Goal: Task Accomplishment & Management: Use online tool/utility

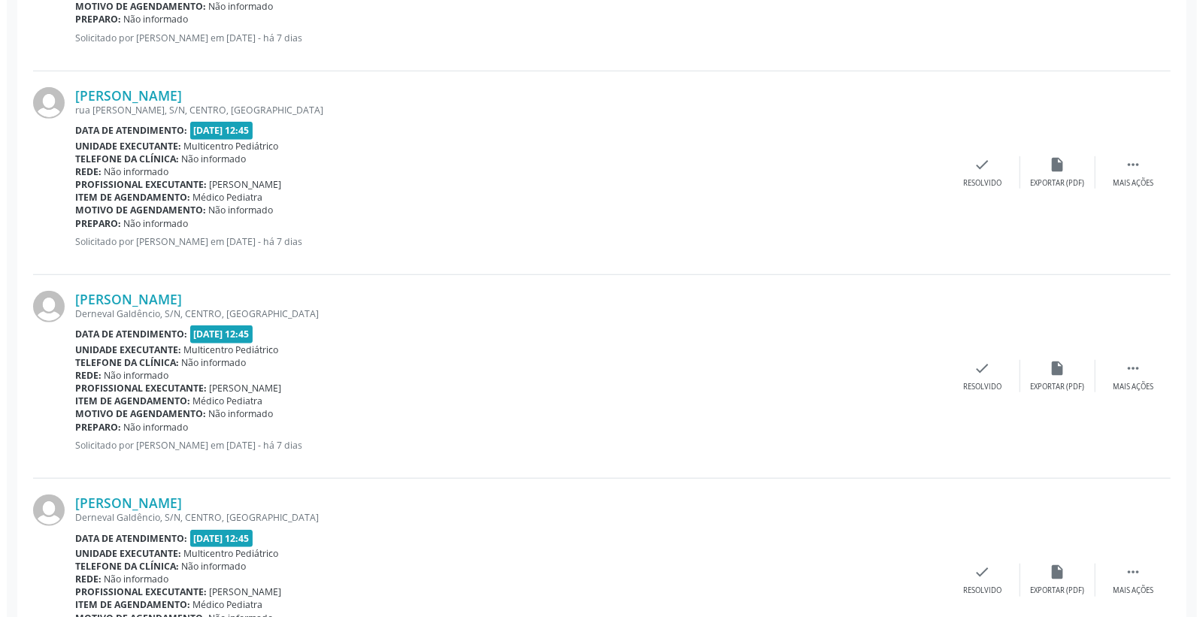
scroll to position [572, 0]
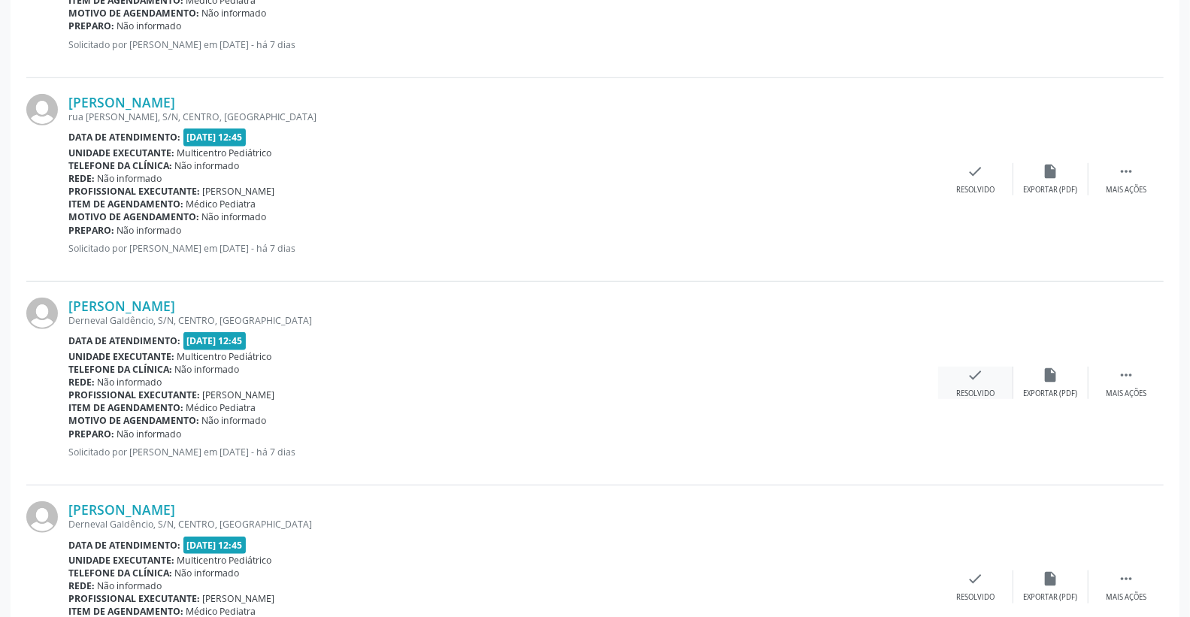
click at [990, 381] on div "check Resolvido" at bounding box center [975, 383] width 75 height 32
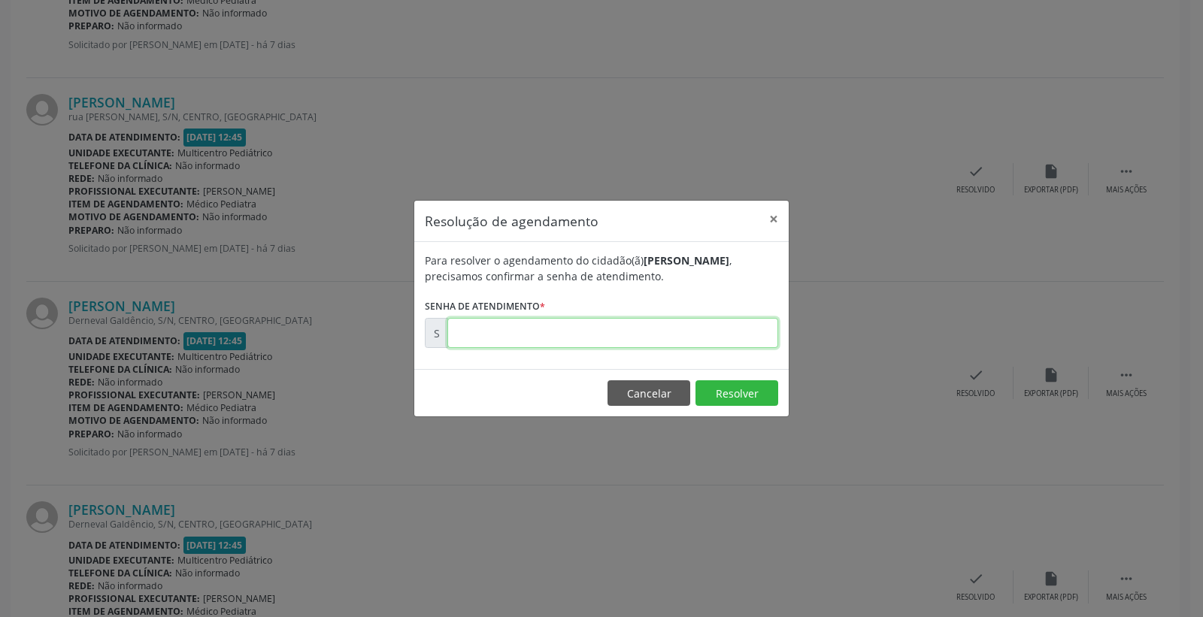
click at [702, 343] on input "text" at bounding box center [612, 333] width 331 height 30
type input "00180305"
click at [720, 394] on button "Resolver" at bounding box center [737, 394] width 83 height 26
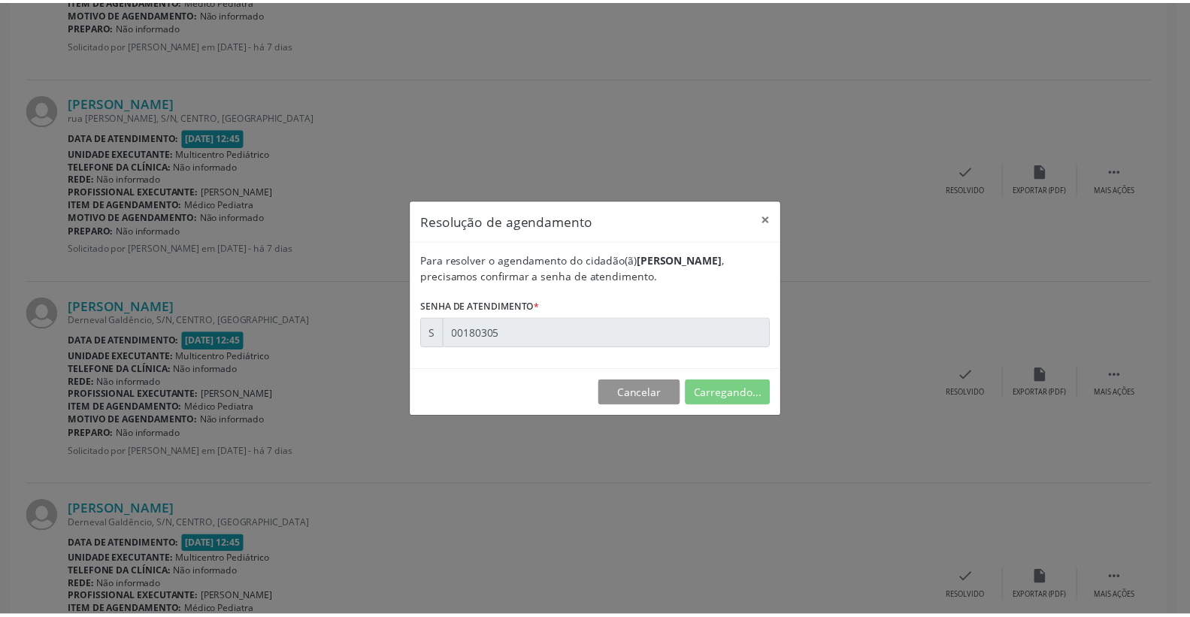
scroll to position [0, 0]
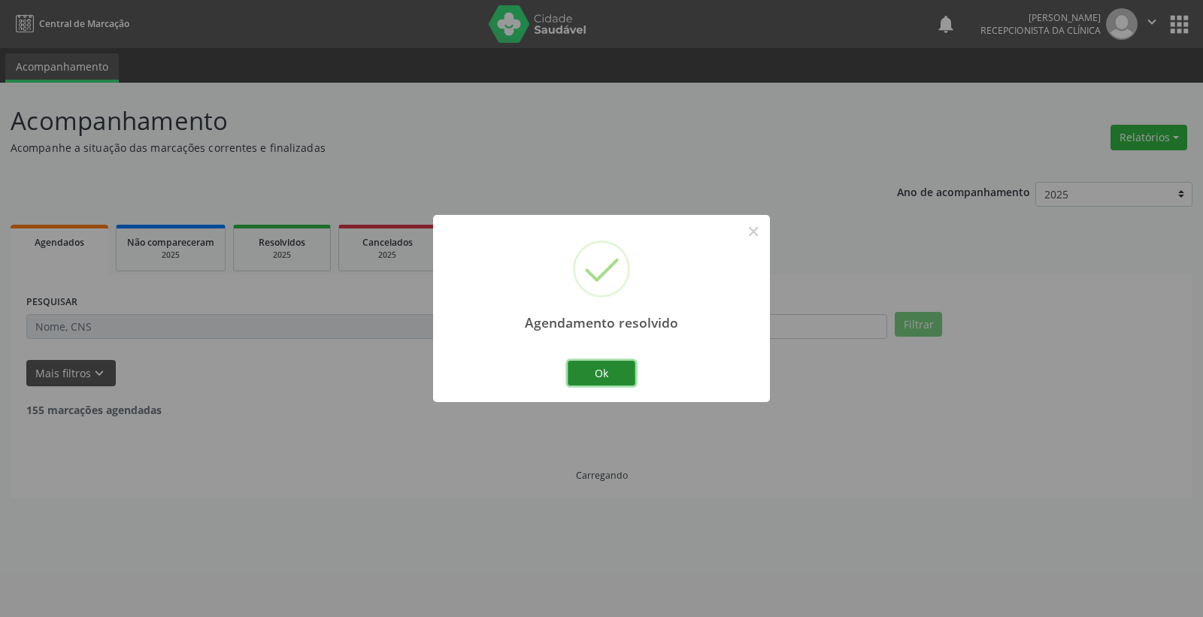
click at [604, 380] on button "Ok" at bounding box center [602, 374] width 68 height 26
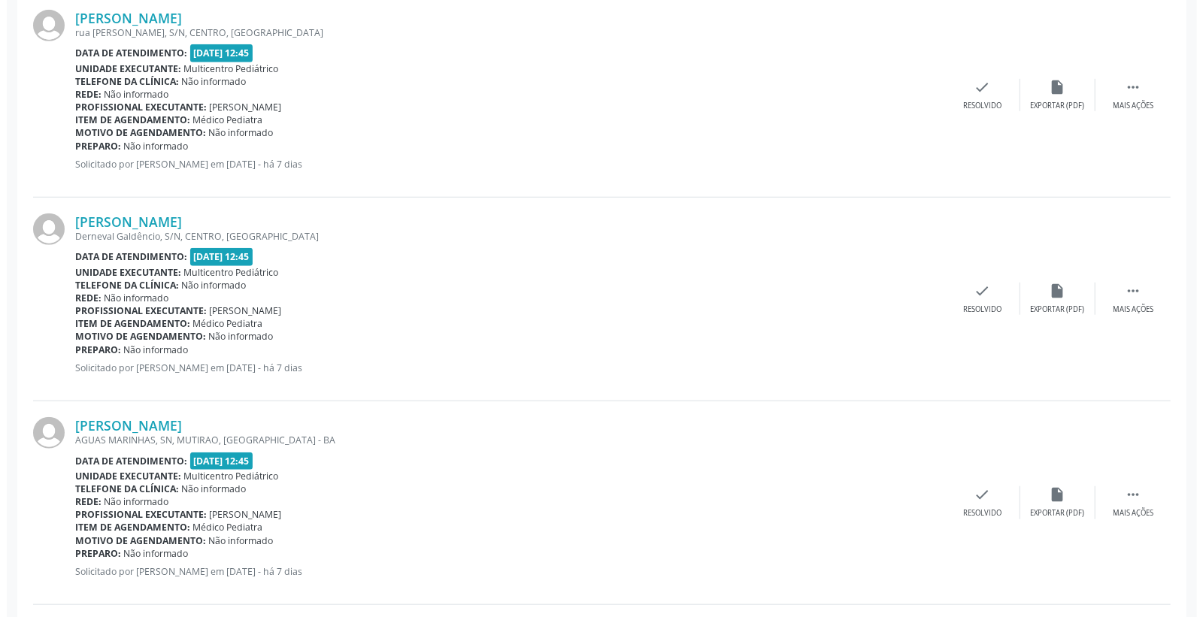
scroll to position [668, 0]
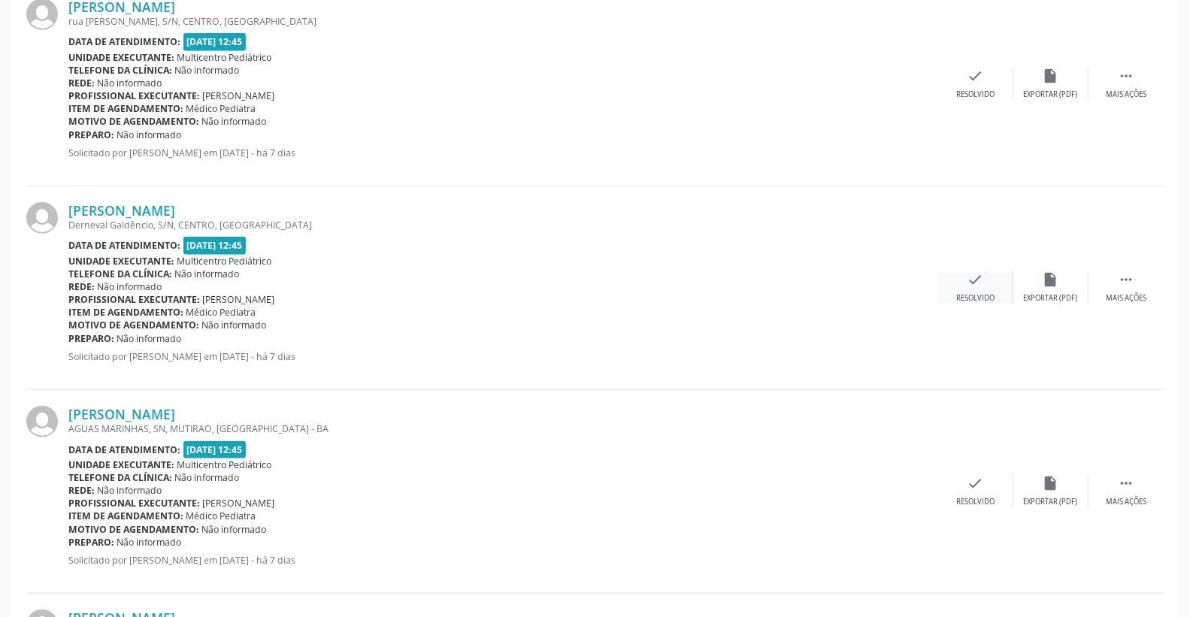
click at [975, 277] on icon "check" at bounding box center [976, 279] width 17 height 17
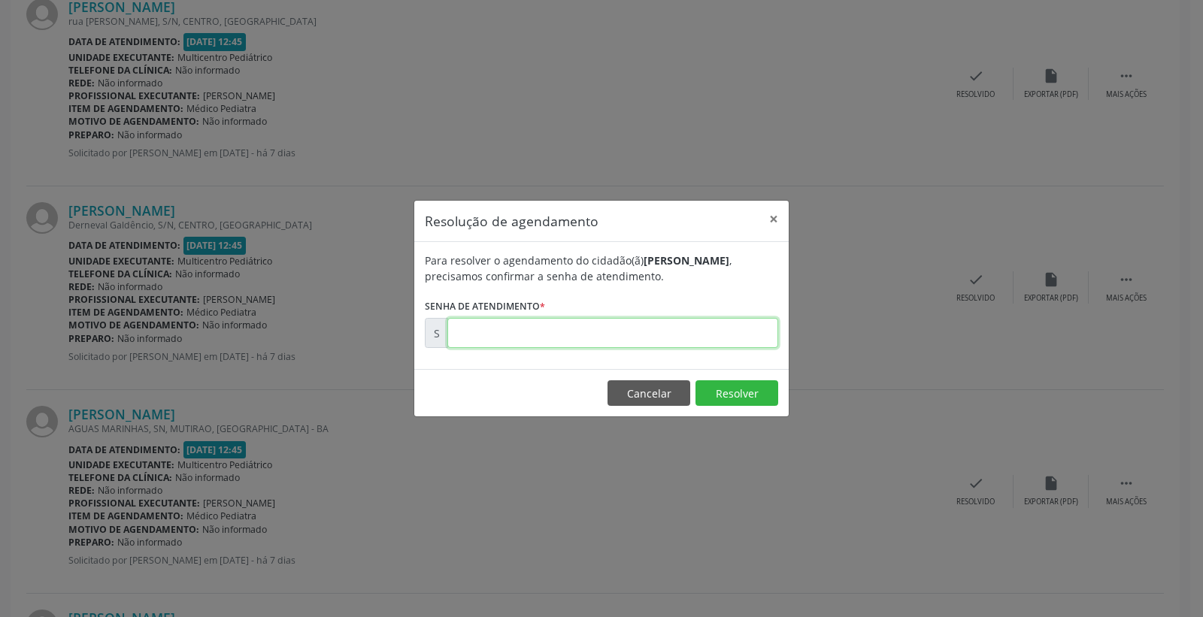
click at [727, 341] on input "text" at bounding box center [612, 333] width 331 height 30
type input "00180306"
click at [737, 393] on button "Resolver" at bounding box center [737, 394] width 83 height 26
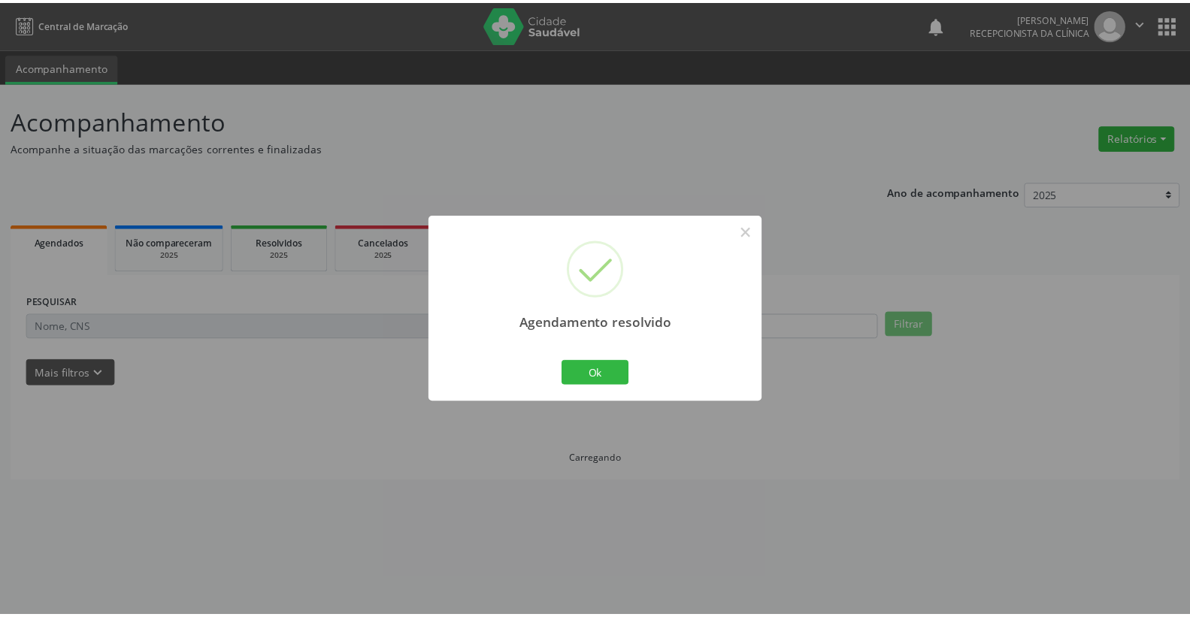
scroll to position [0, 0]
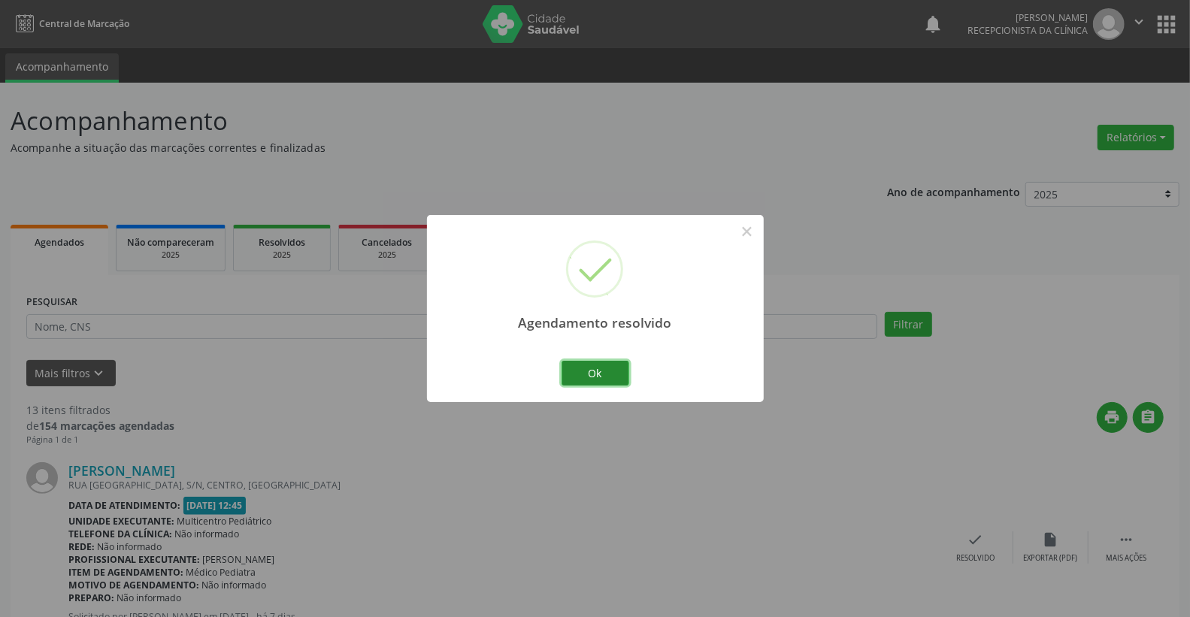
click at [573, 385] on button "Ok" at bounding box center [596, 374] width 68 height 26
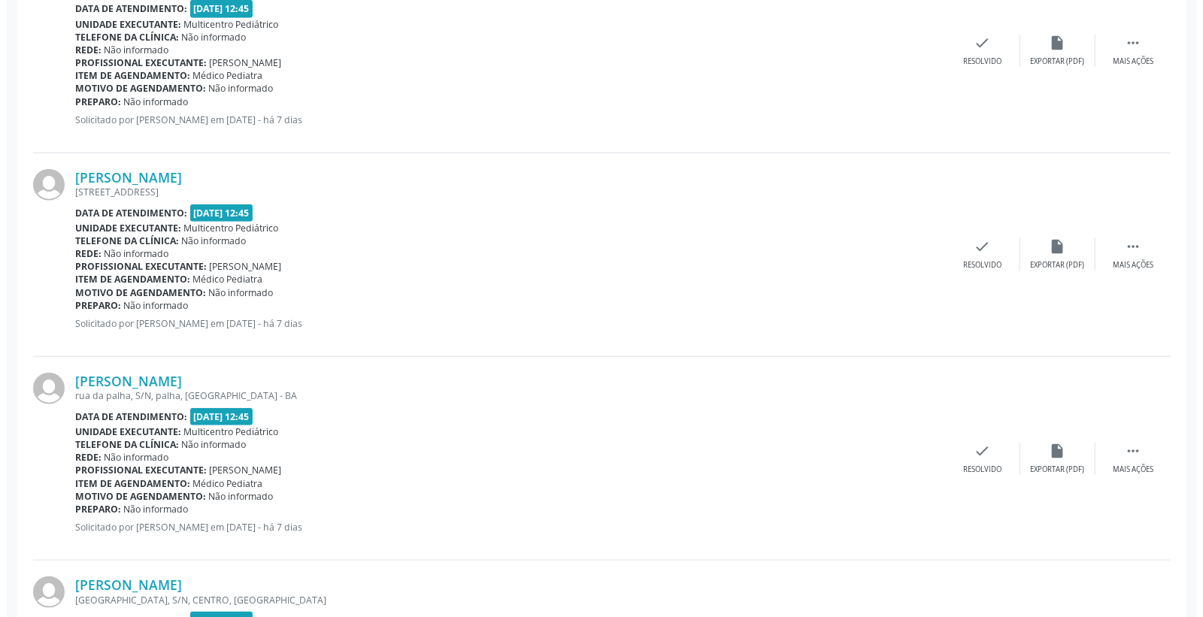
scroll to position [1002, 0]
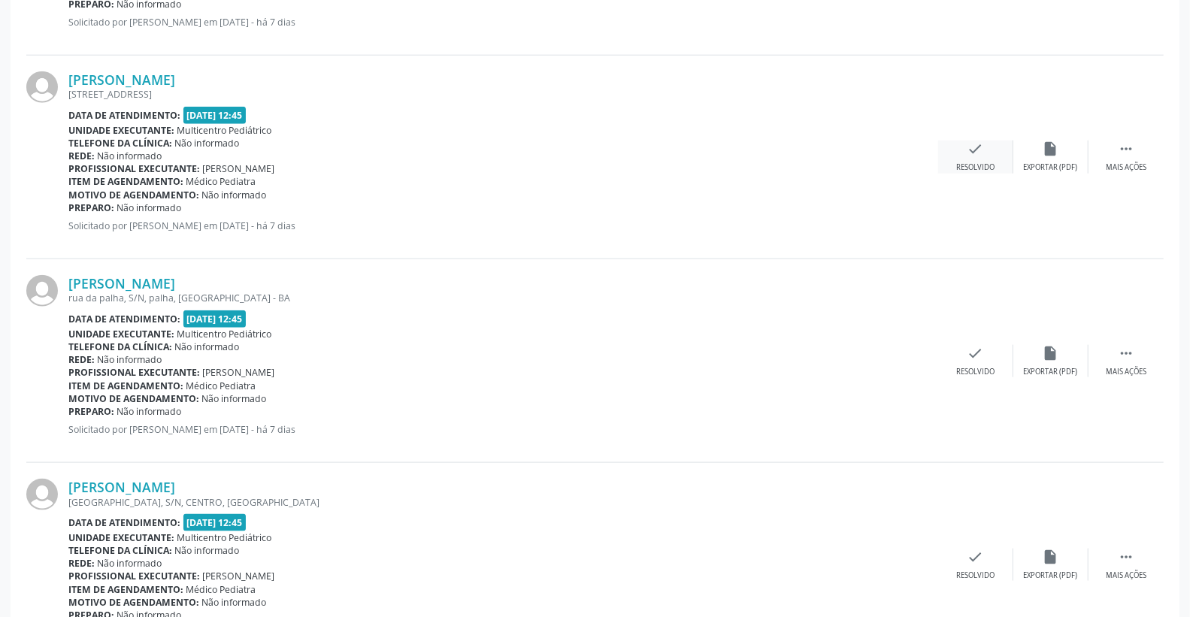
click at [957, 147] on div "check Resolvido" at bounding box center [975, 157] width 75 height 32
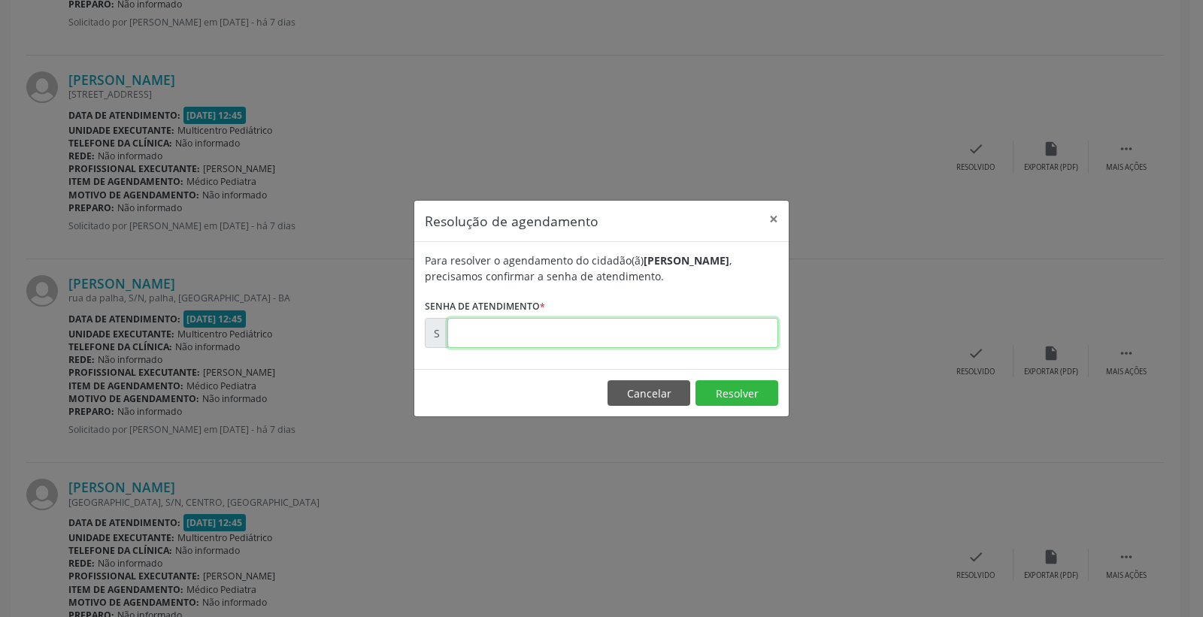
click at [726, 320] on input "text" at bounding box center [612, 333] width 331 height 30
type input "00180333"
click at [725, 385] on button "Resolver" at bounding box center [737, 394] width 83 height 26
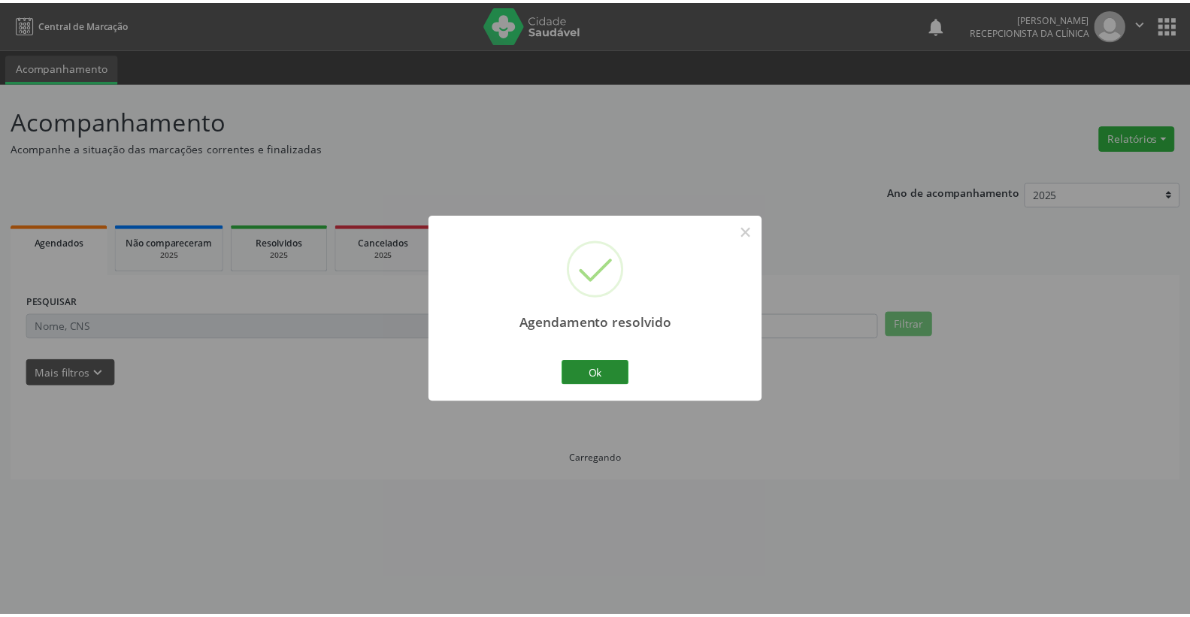
scroll to position [0, 0]
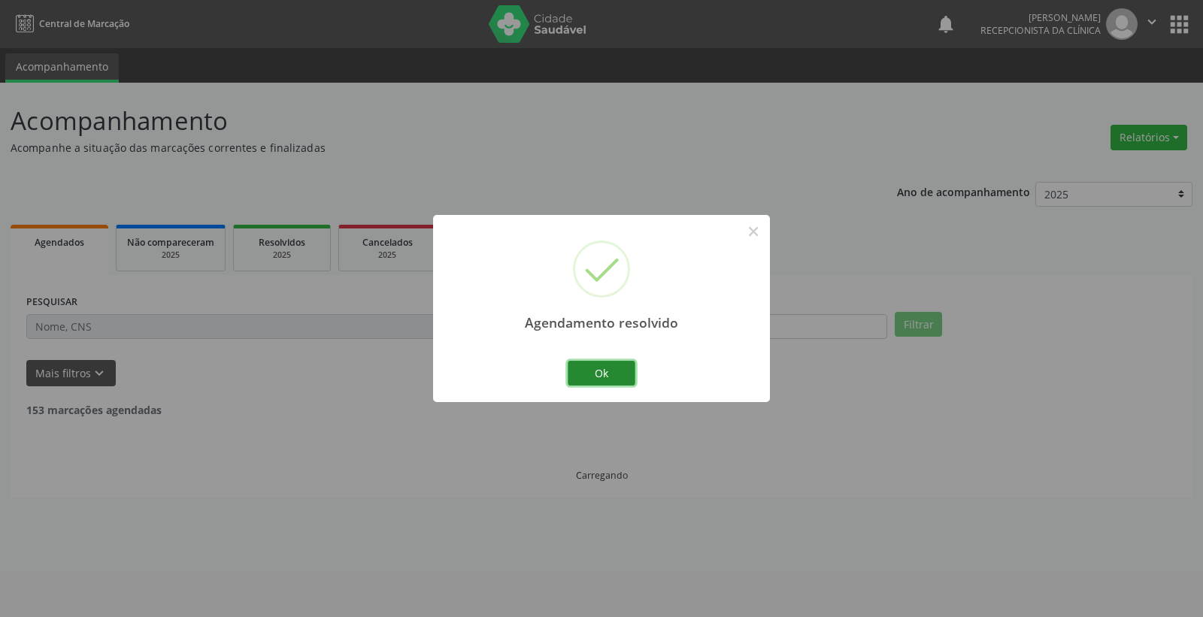
click at [607, 374] on button "Ok" at bounding box center [602, 374] width 68 height 26
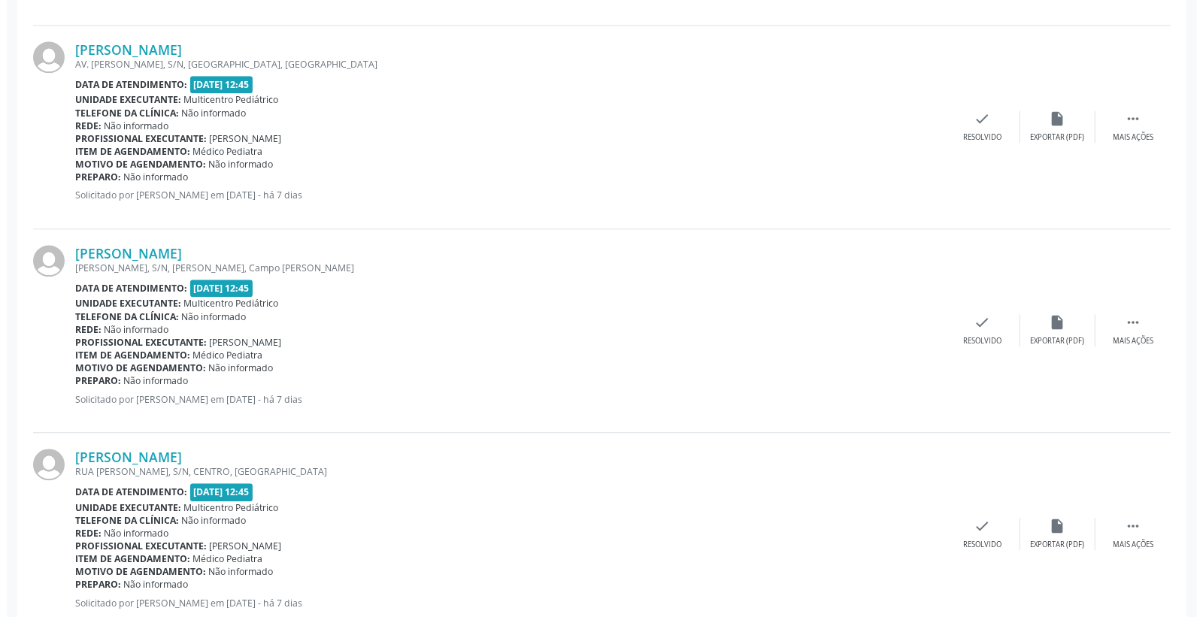
scroll to position [2300, 0]
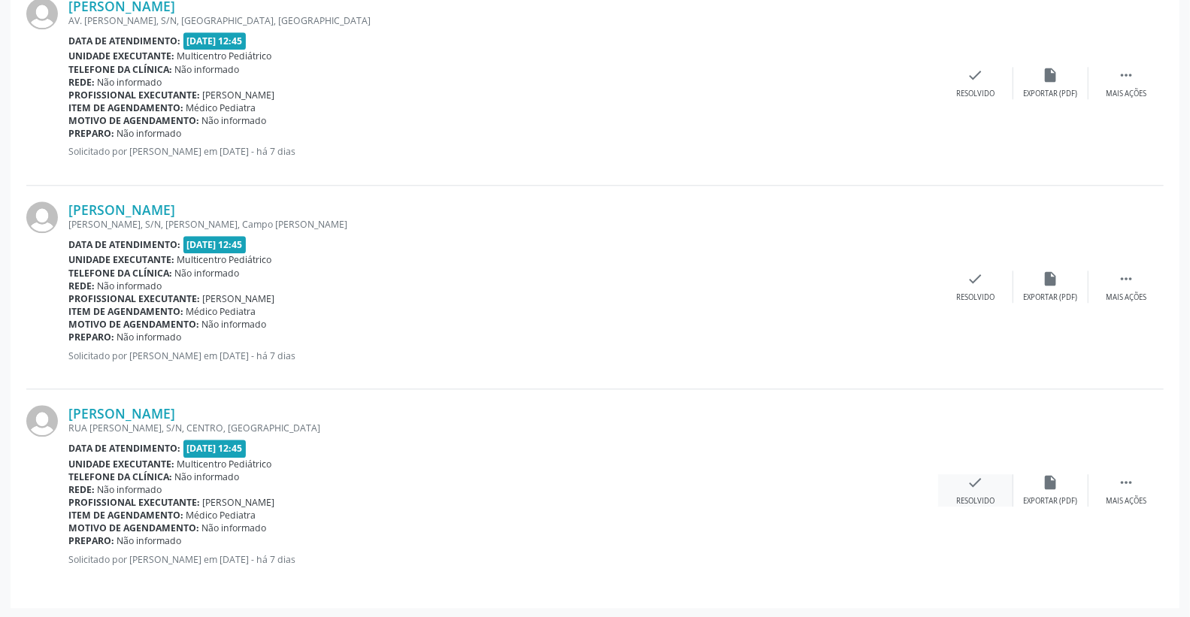
click at [986, 478] on div "check Resolvido" at bounding box center [975, 491] width 75 height 32
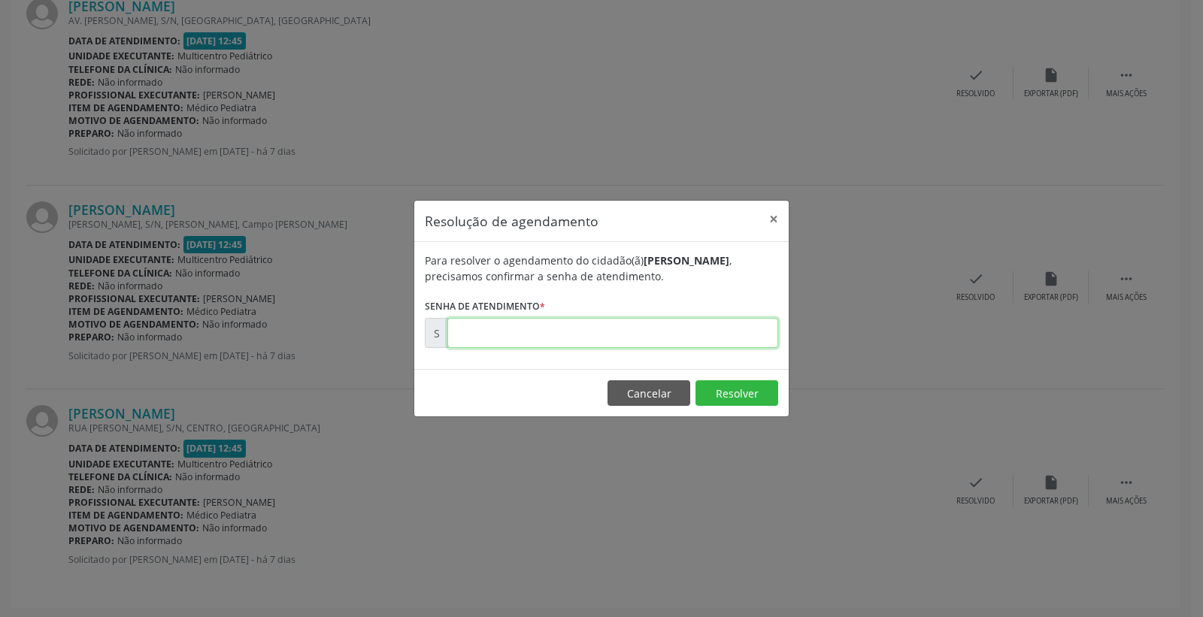
click at [720, 336] on input "text" at bounding box center [612, 333] width 331 height 30
type input "00180461"
drag, startPoint x: 743, startPoint y: 385, endPoint x: 735, endPoint y: 389, distance: 8.4
click at [742, 385] on button "Resolver" at bounding box center [737, 394] width 83 height 26
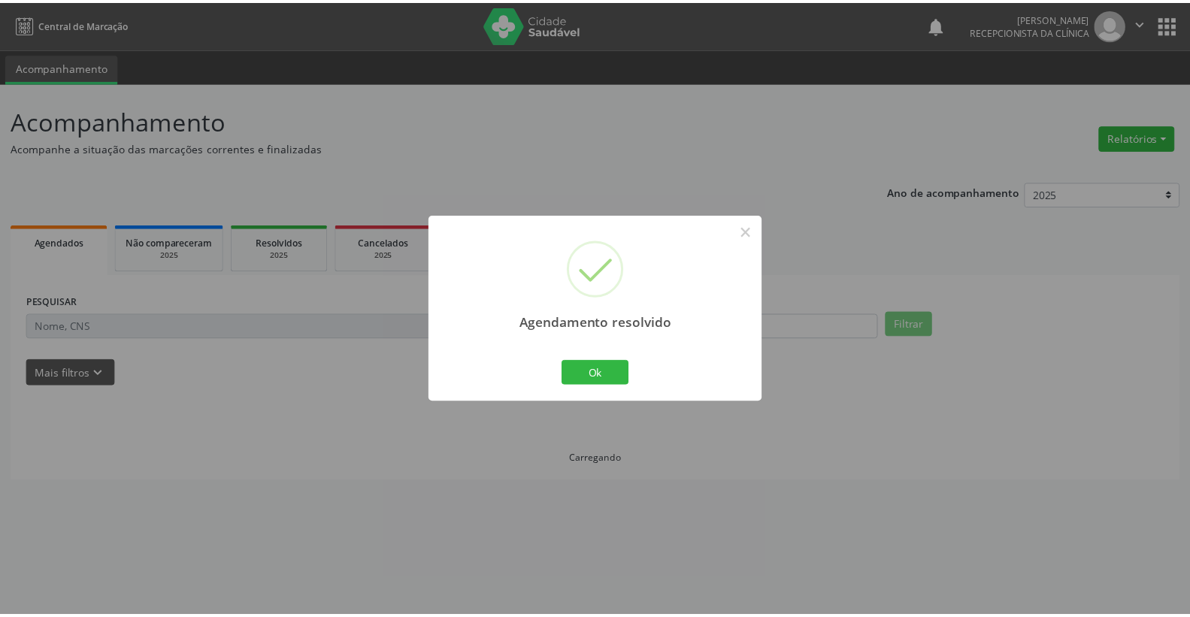
scroll to position [0, 0]
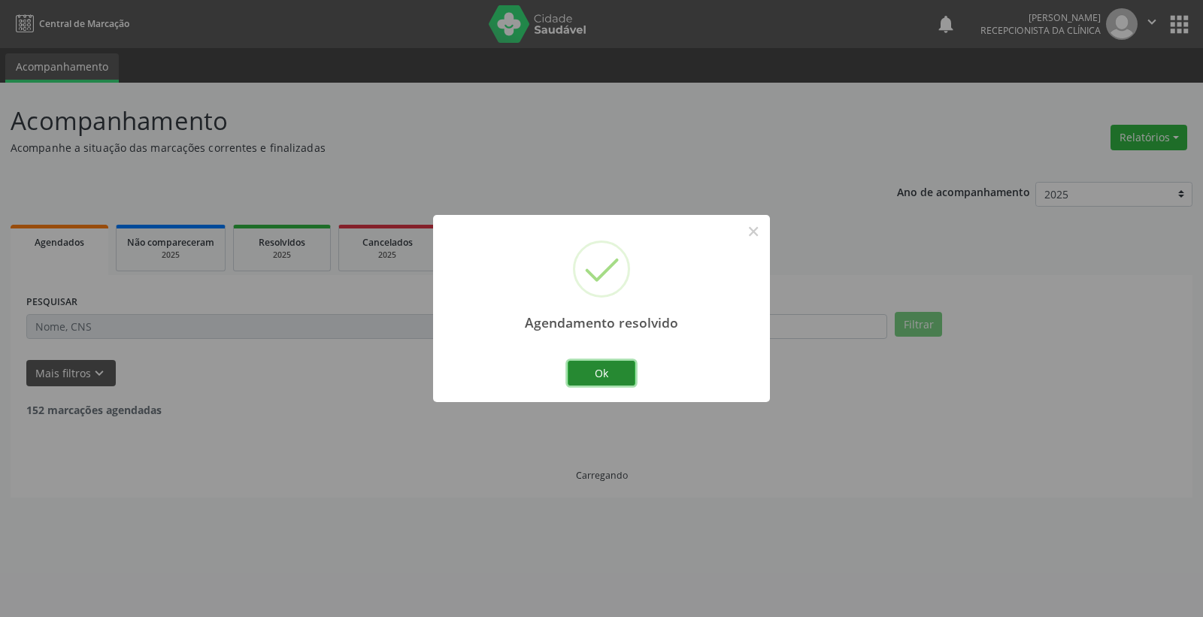
click at [614, 366] on button "Ok" at bounding box center [602, 374] width 68 height 26
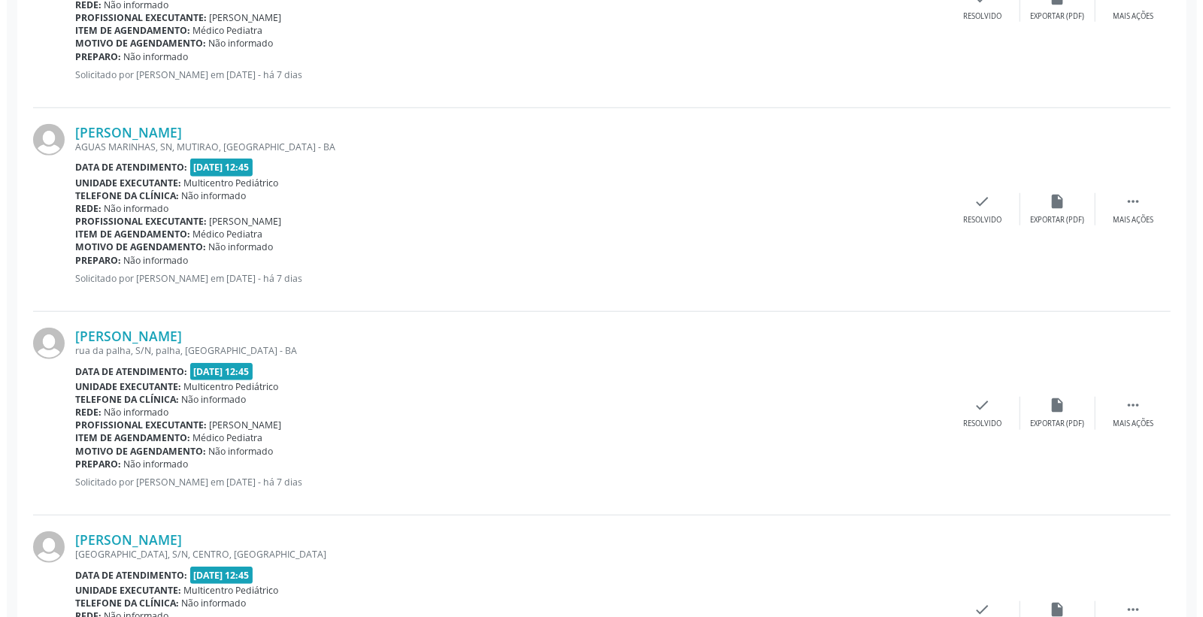
scroll to position [752, 0]
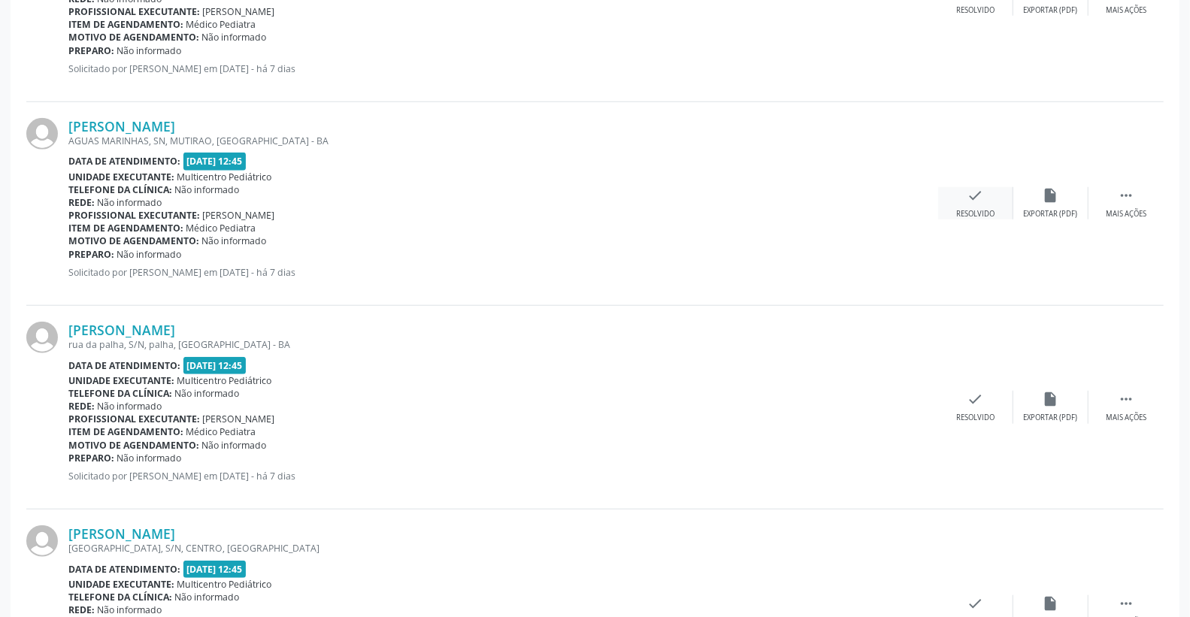
click at [972, 209] on div "Resolvido" at bounding box center [976, 214] width 38 height 11
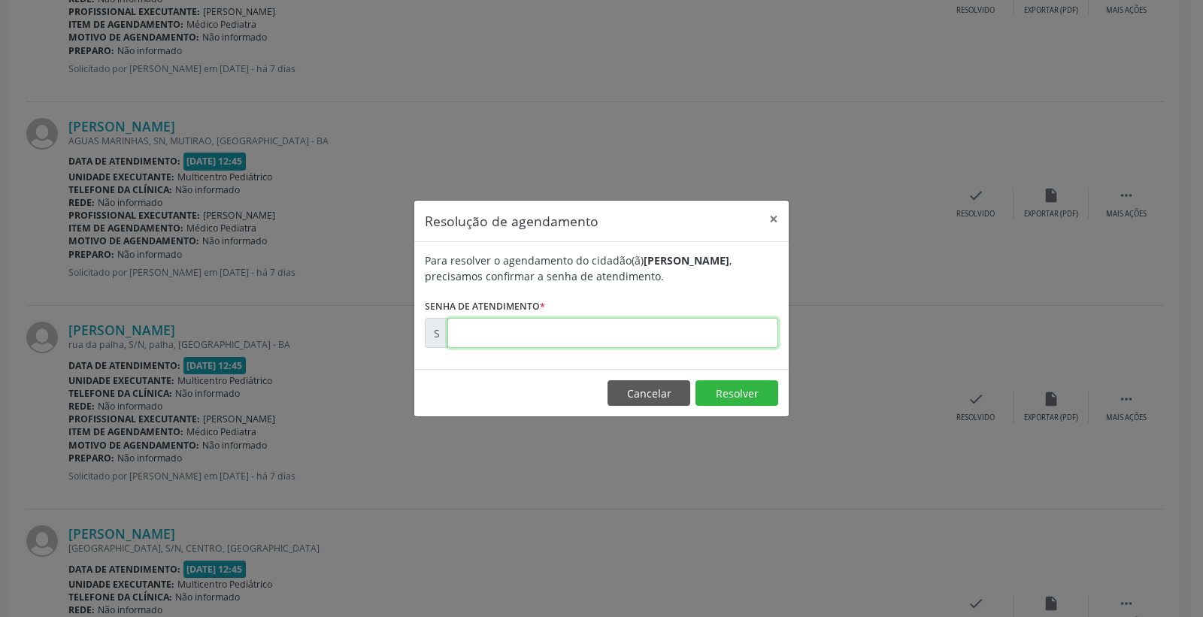
click at [732, 325] on input "text" at bounding box center [612, 333] width 331 height 30
type input "00180325"
click at [725, 389] on button "Resolver" at bounding box center [737, 394] width 83 height 26
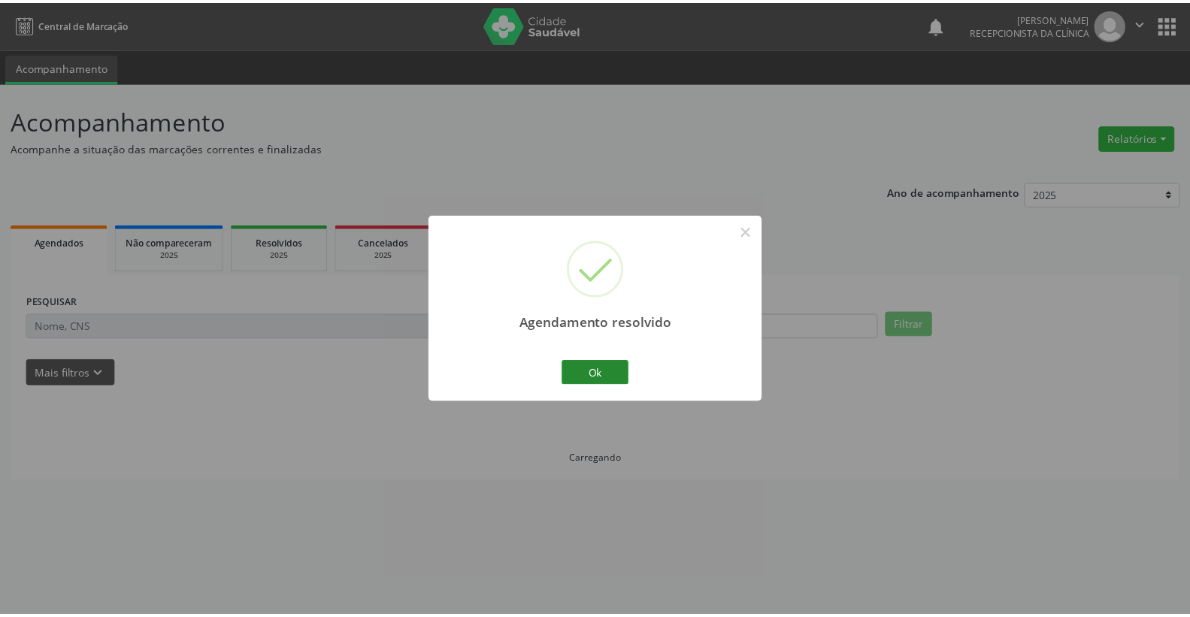
scroll to position [0, 0]
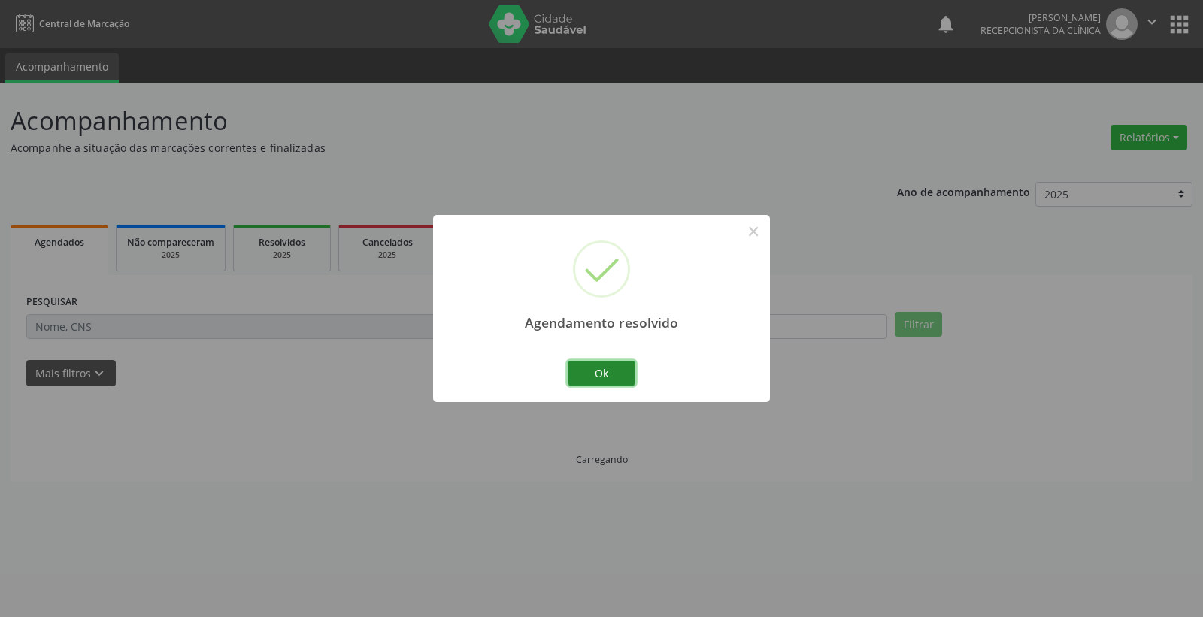
click at [599, 365] on button "Ok" at bounding box center [602, 374] width 68 height 26
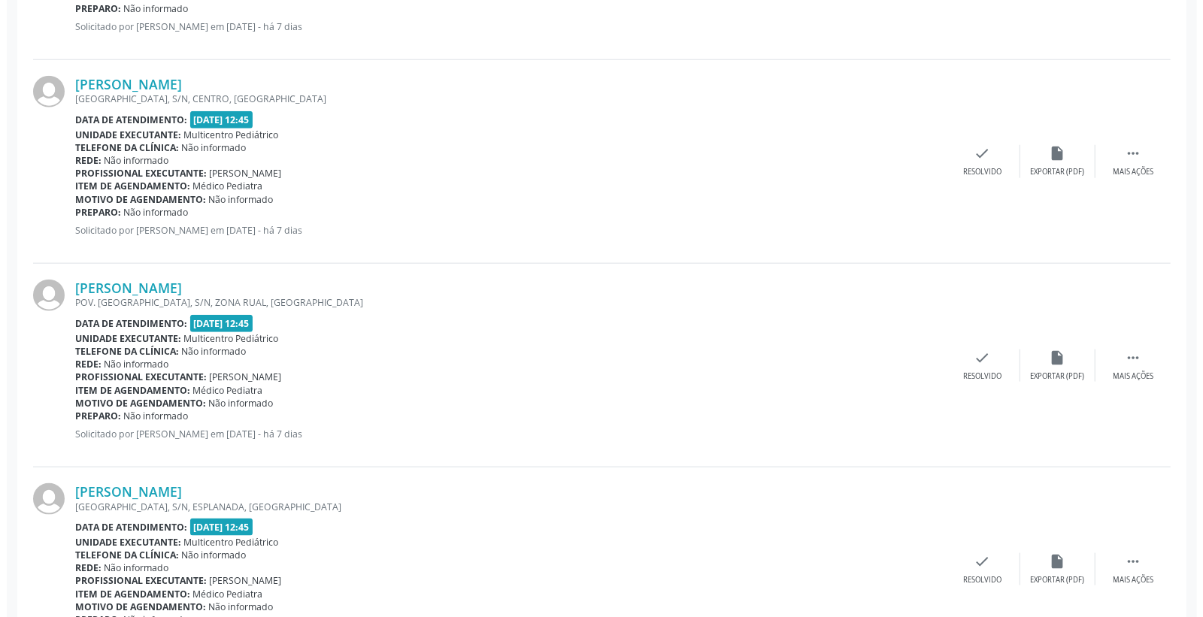
scroll to position [1002, 0]
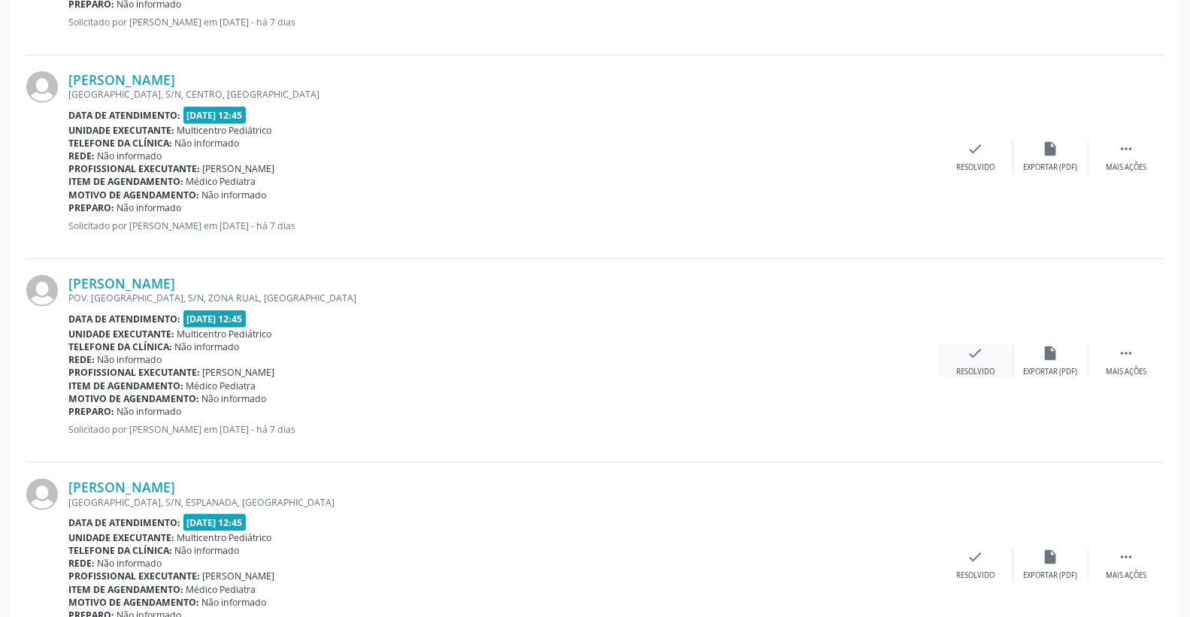
click at [984, 352] on div "check Resolvido" at bounding box center [975, 361] width 75 height 32
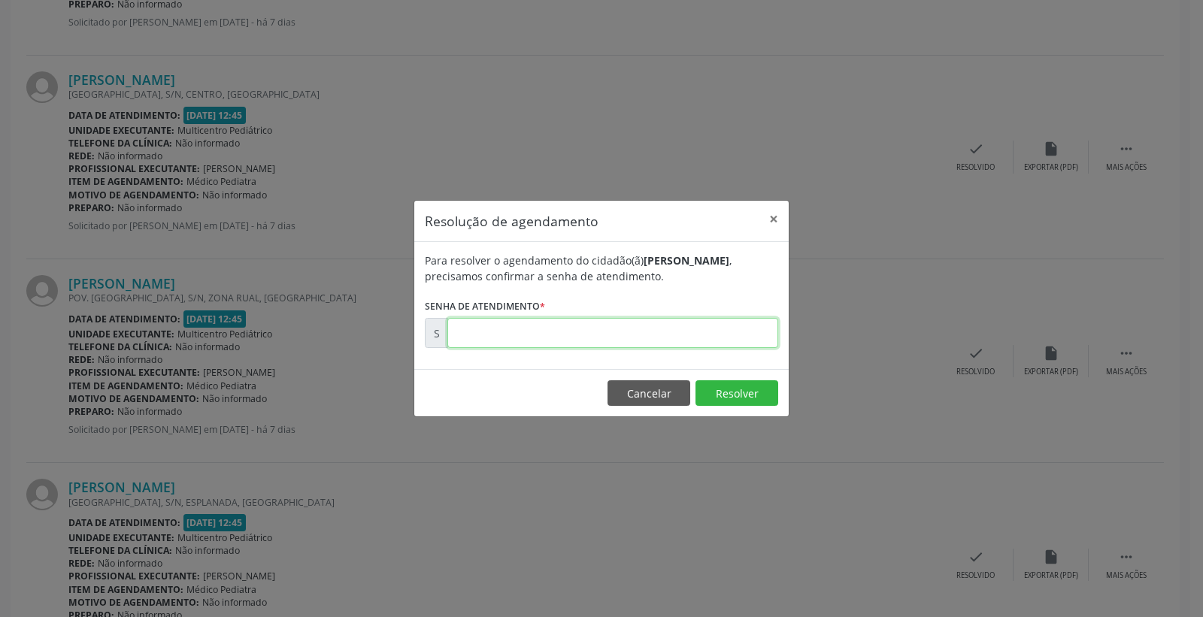
click at [748, 323] on input "text" at bounding box center [612, 333] width 331 height 30
type input "00180361"
click at [732, 374] on footer "Cancelar Resolver" at bounding box center [601, 392] width 374 height 47
click at [727, 379] on footer "Cancelar Resolver" at bounding box center [601, 392] width 374 height 47
click at [727, 381] on button "Resolver" at bounding box center [737, 394] width 83 height 26
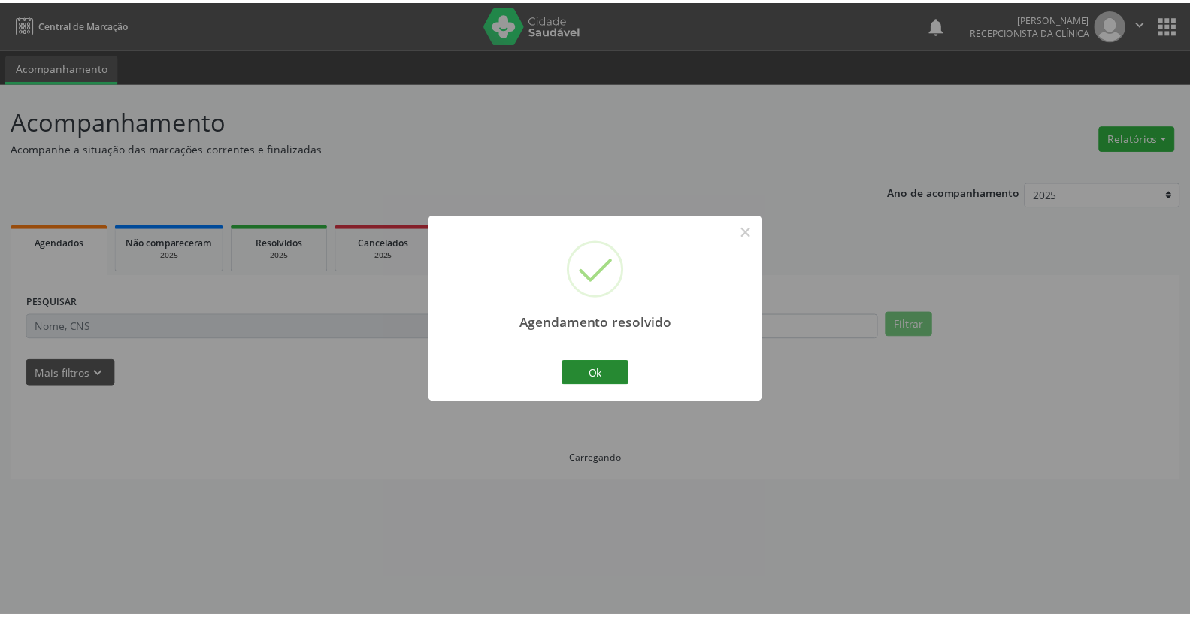
scroll to position [0, 0]
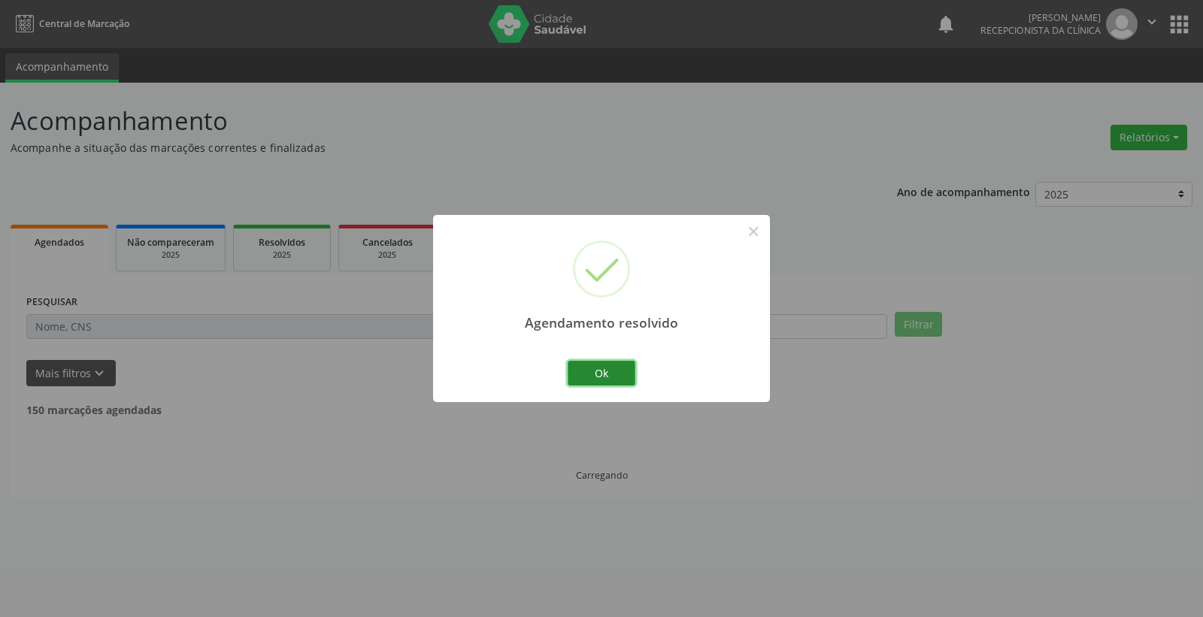
click at [570, 370] on button "Ok" at bounding box center [602, 374] width 68 height 26
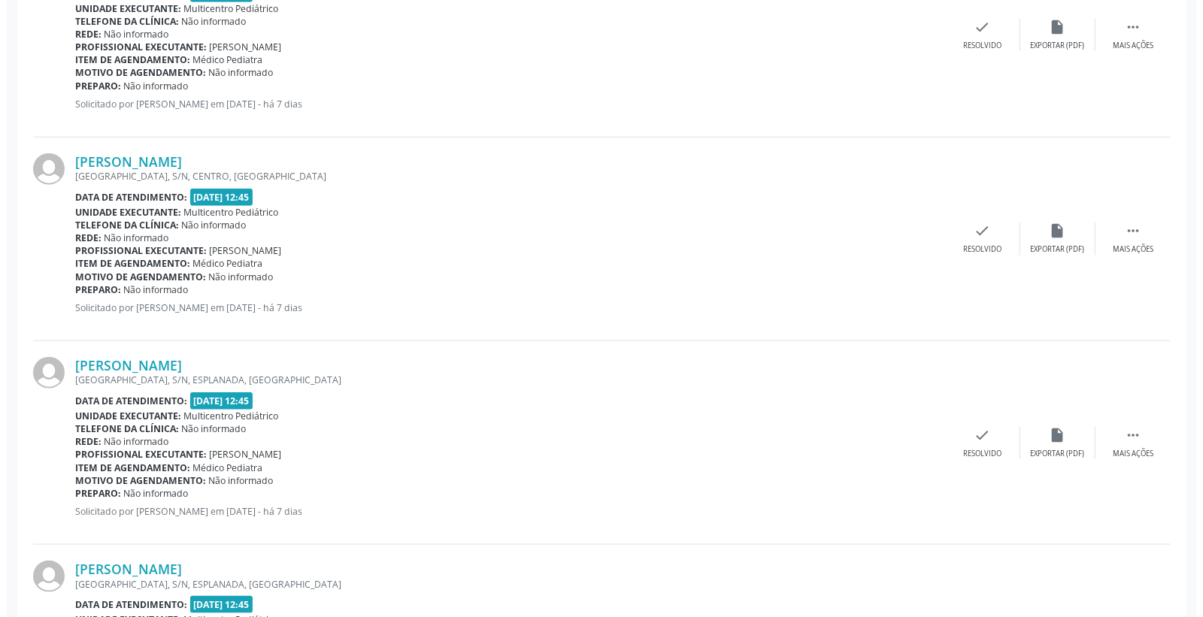
scroll to position [1002, 0]
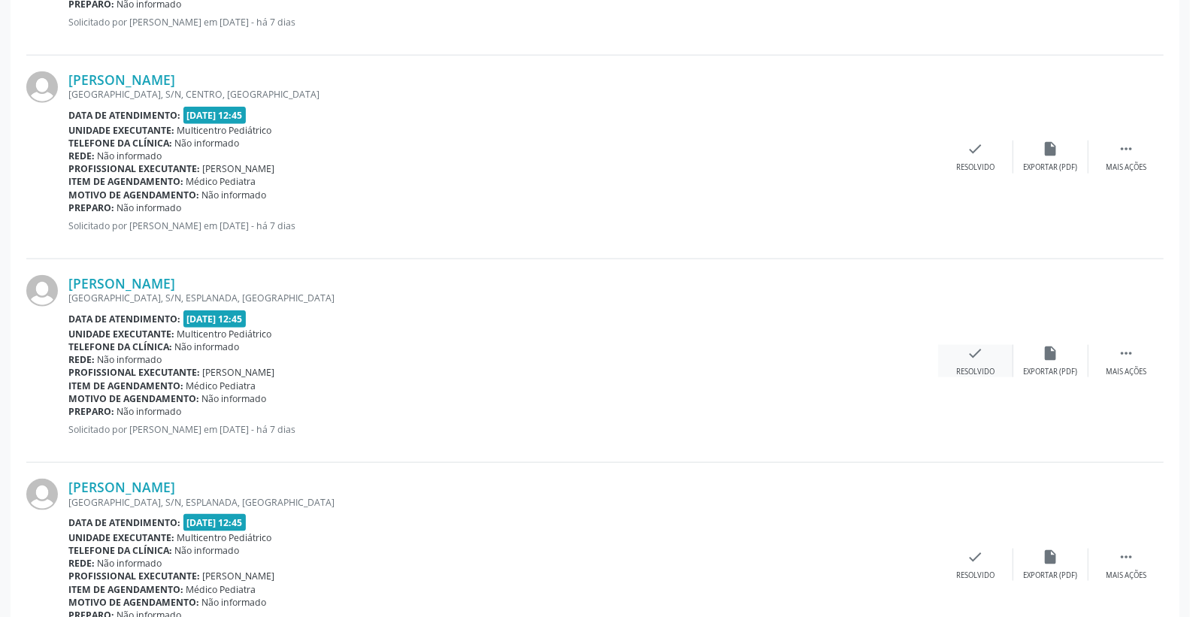
click at [975, 350] on icon "check" at bounding box center [976, 353] width 17 height 17
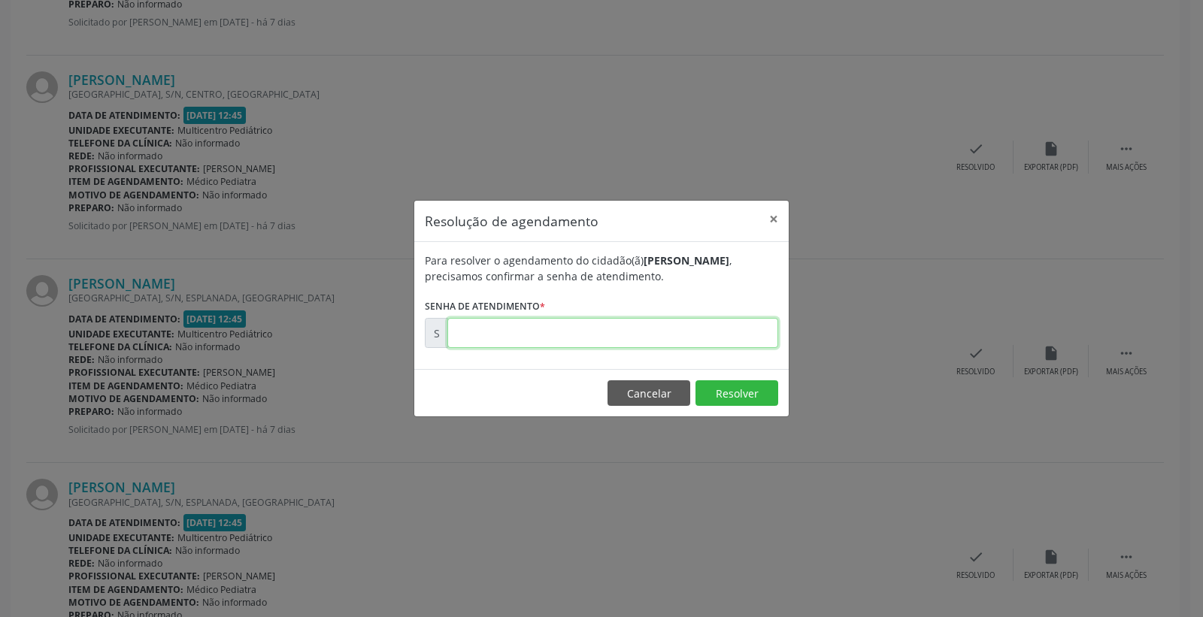
click at [696, 322] on input "text" at bounding box center [612, 333] width 331 height 30
type input "00180363"
click at [740, 393] on button "Resolver" at bounding box center [737, 394] width 83 height 26
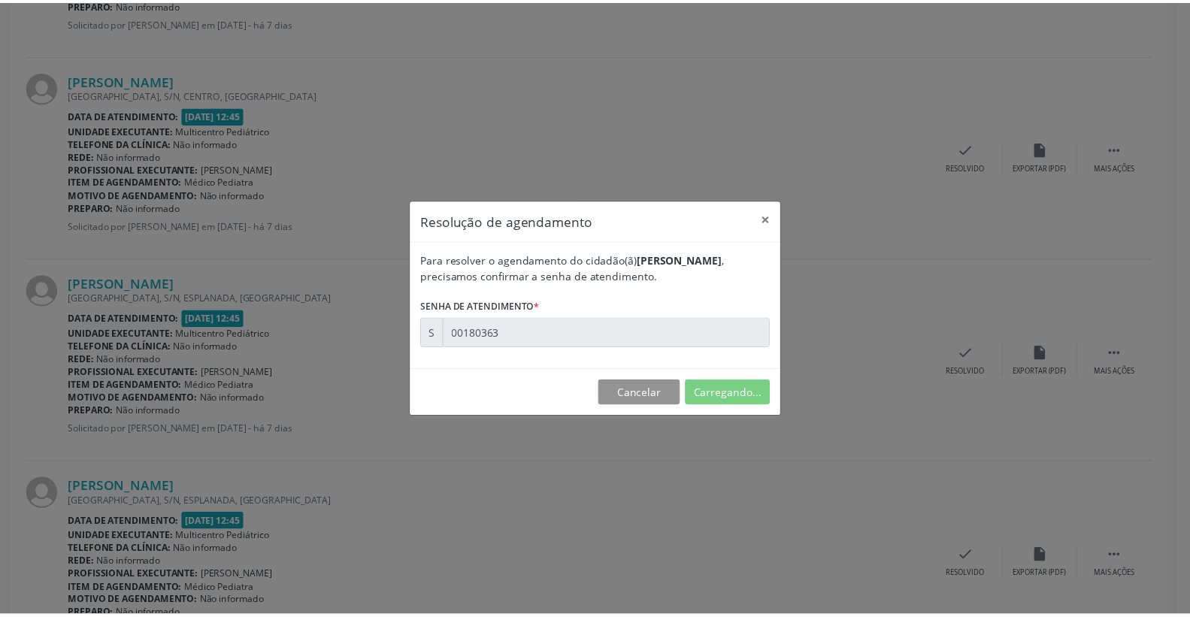
scroll to position [0, 0]
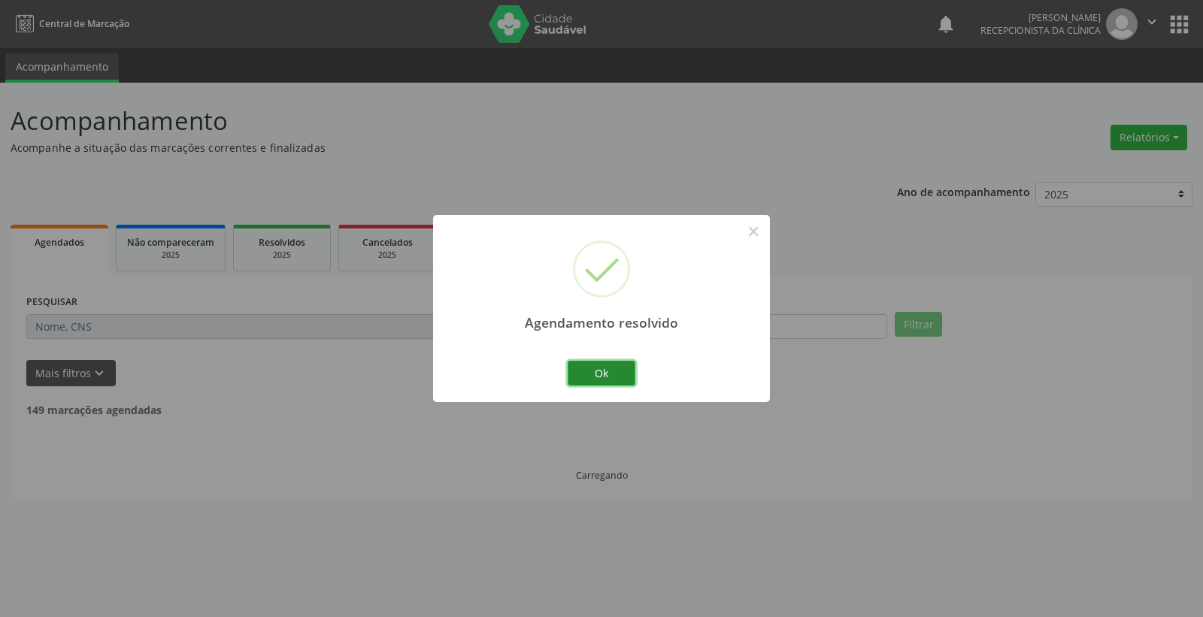
click at [617, 371] on button "Ok" at bounding box center [602, 374] width 68 height 26
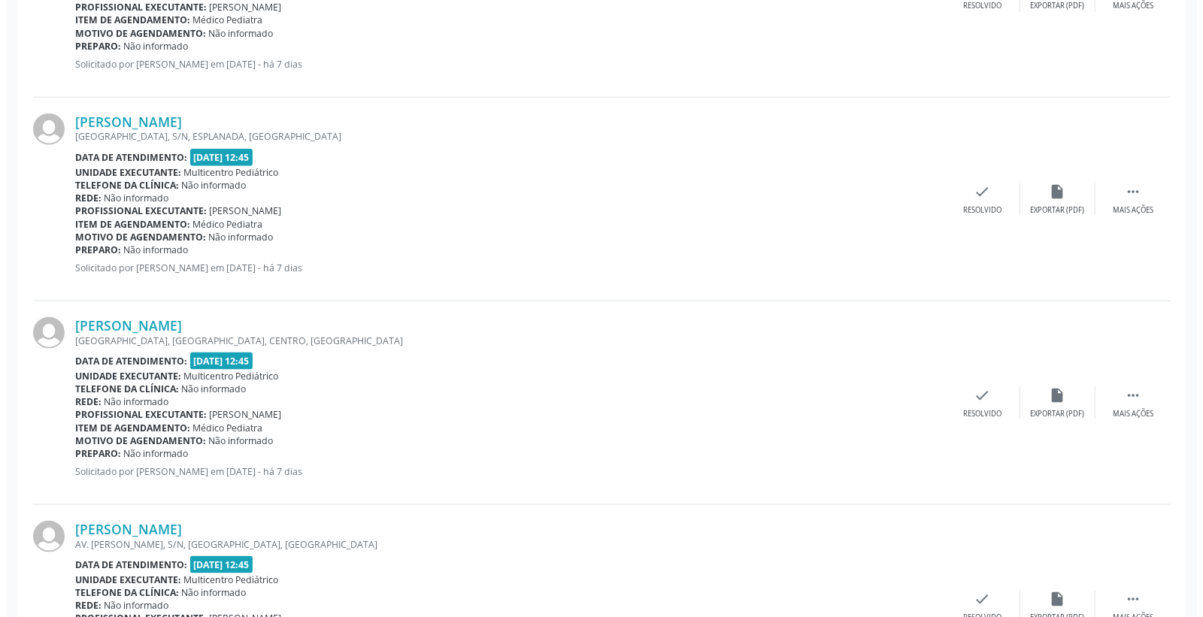
scroll to position [1253, 0]
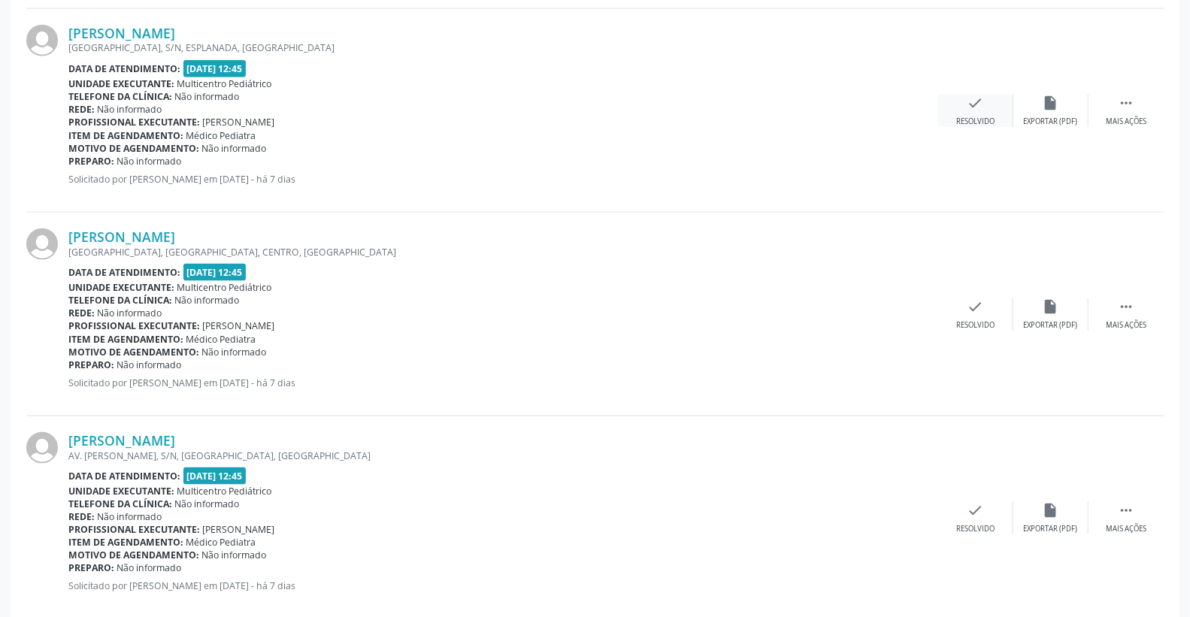
click at [980, 109] on icon "check" at bounding box center [976, 103] width 17 height 17
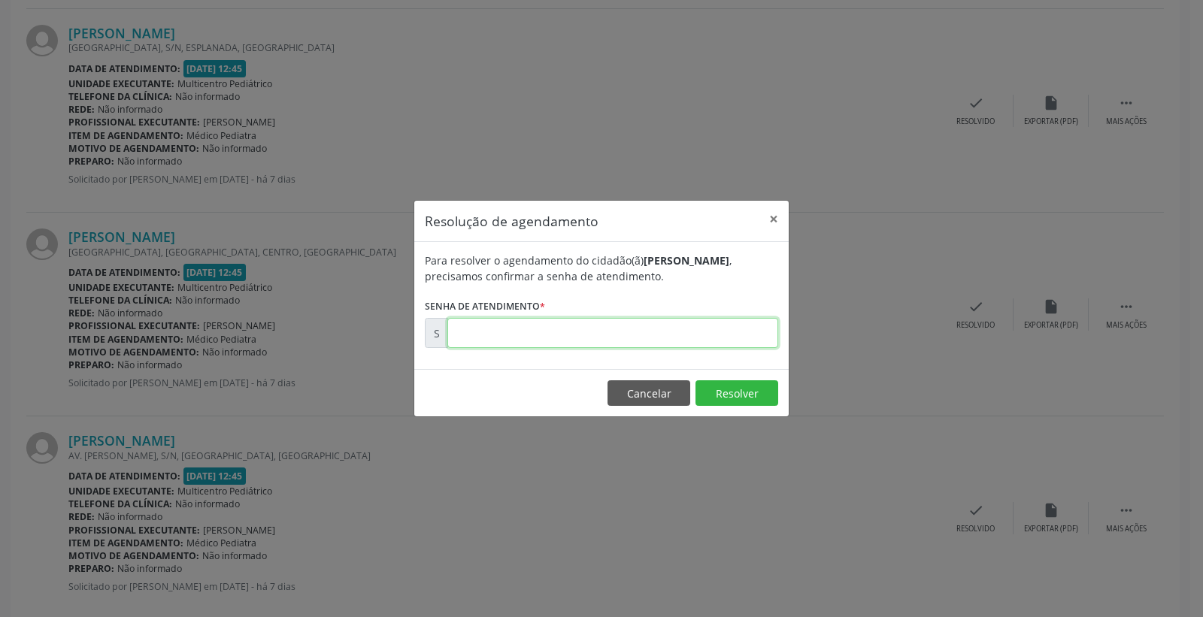
click at [686, 329] on input "text" at bounding box center [612, 333] width 331 height 30
type input "00180369"
click at [720, 381] on button "Resolver" at bounding box center [737, 394] width 83 height 26
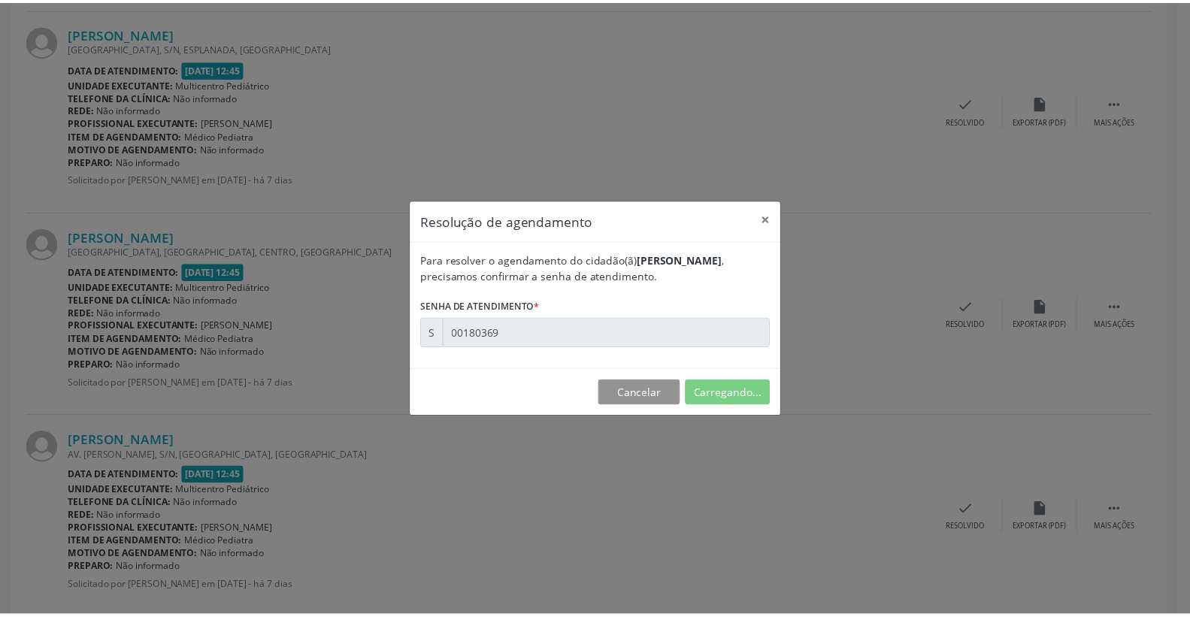
scroll to position [0, 0]
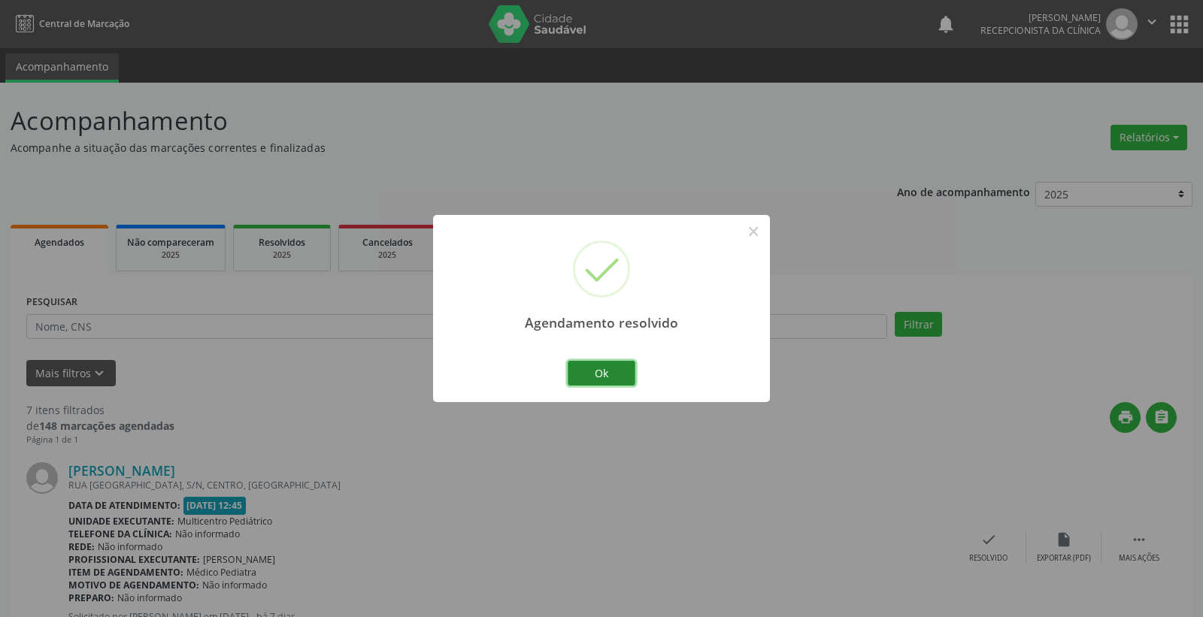
click at [617, 371] on button "Ok" at bounding box center [602, 374] width 68 height 26
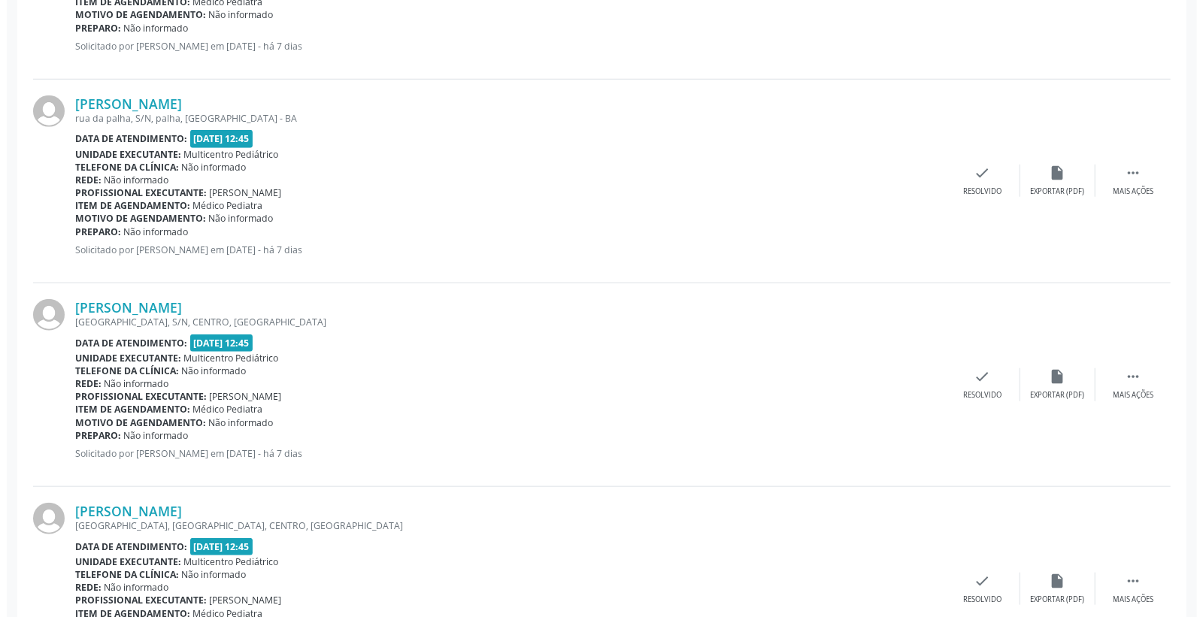
scroll to position [835, 0]
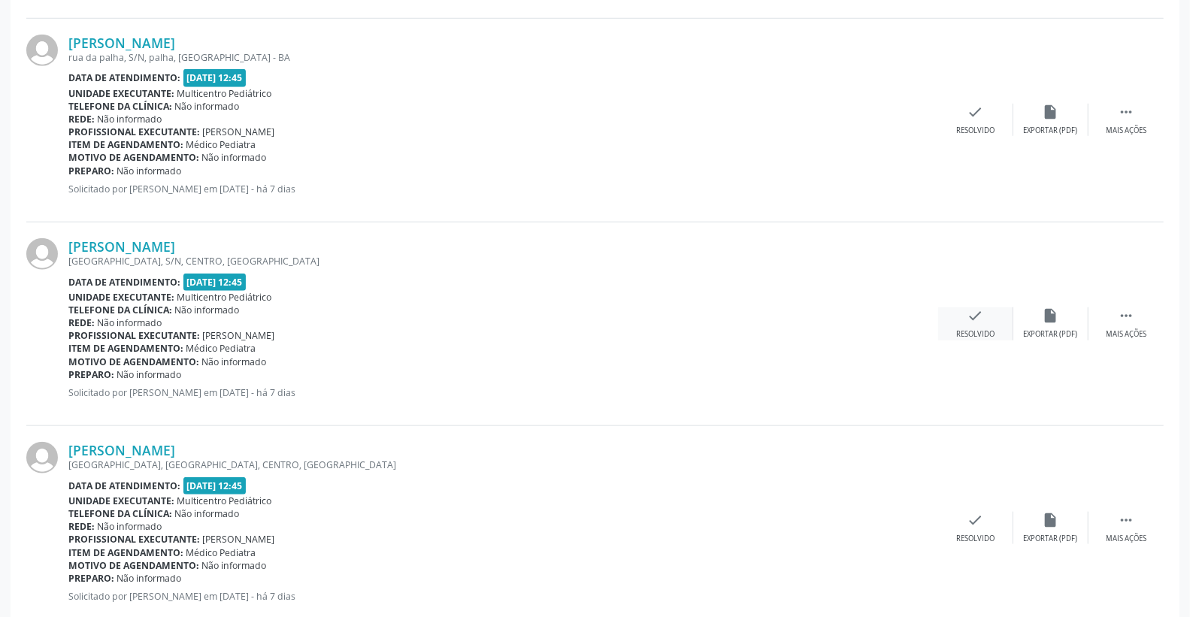
click at [968, 317] on icon "check" at bounding box center [976, 316] width 17 height 17
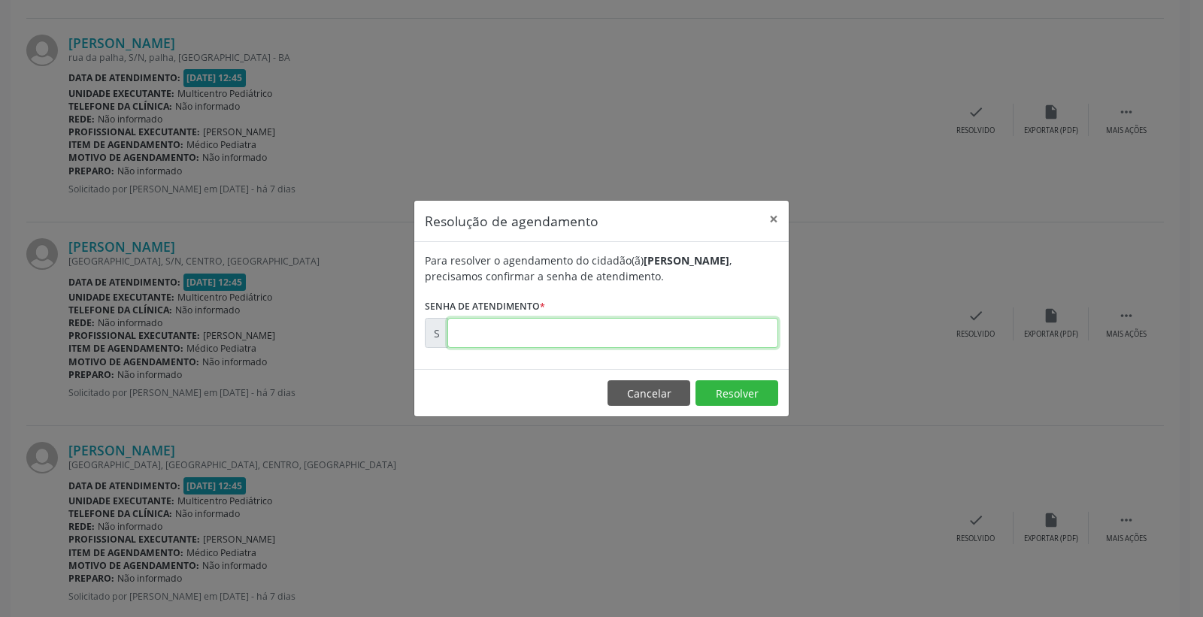
click at [723, 339] on input "text" at bounding box center [612, 333] width 331 height 30
type input "00180342"
click at [731, 396] on button "Resolver" at bounding box center [737, 394] width 83 height 26
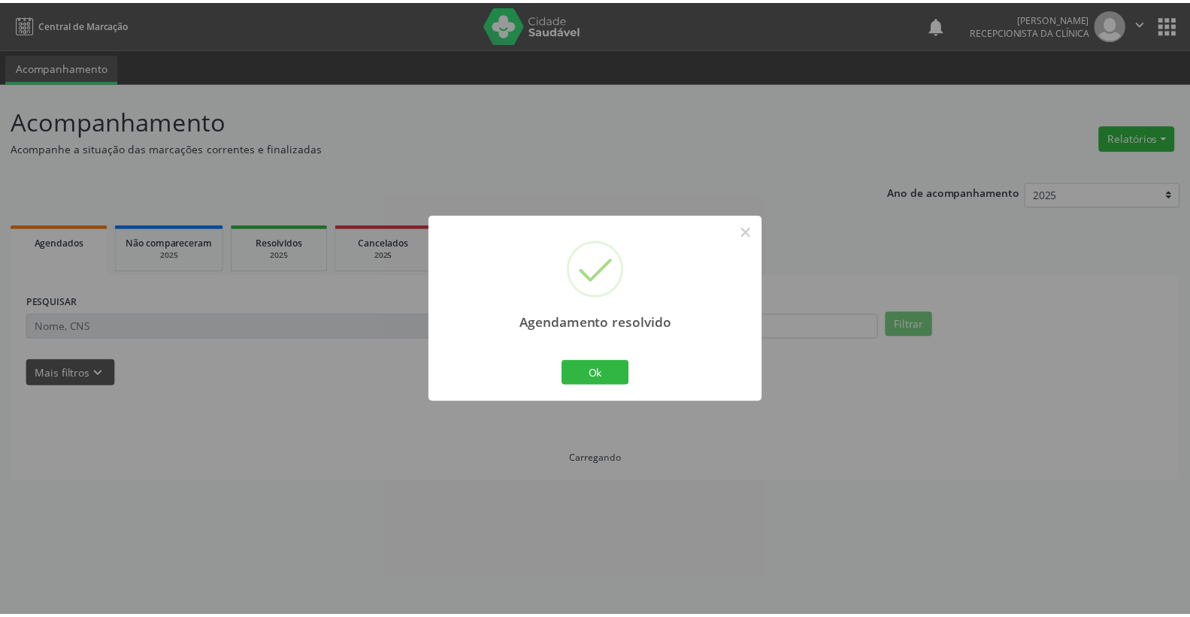
scroll to position [0, 0]
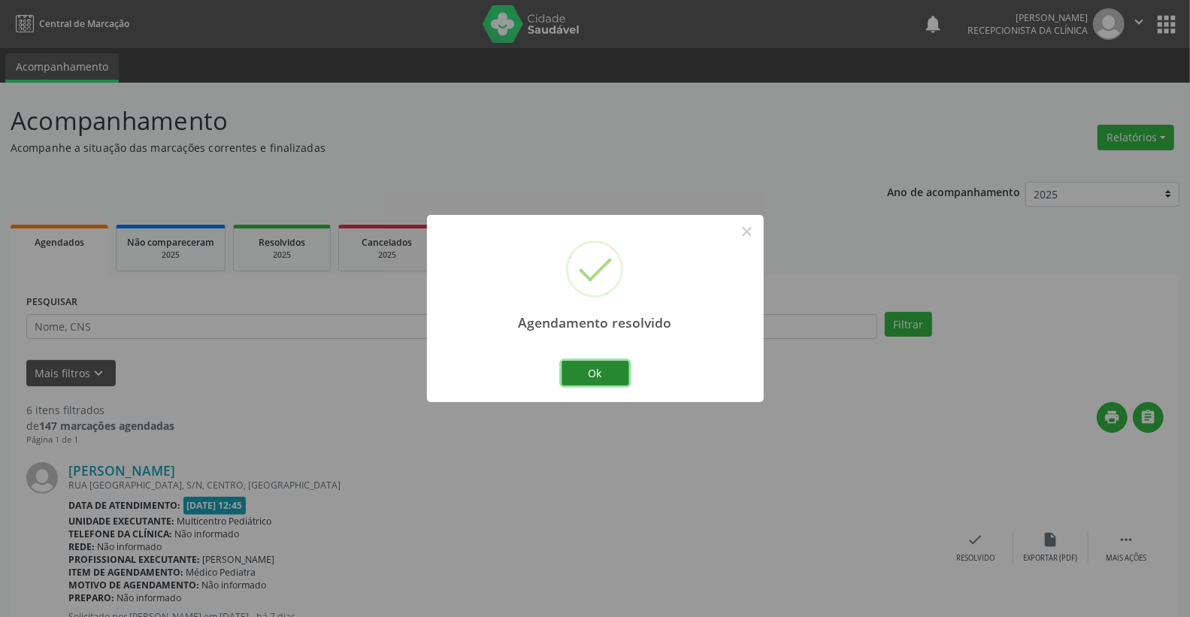
click at [614, 377] on button "Ok" at bounding box center [596, 374] width 68 height 26
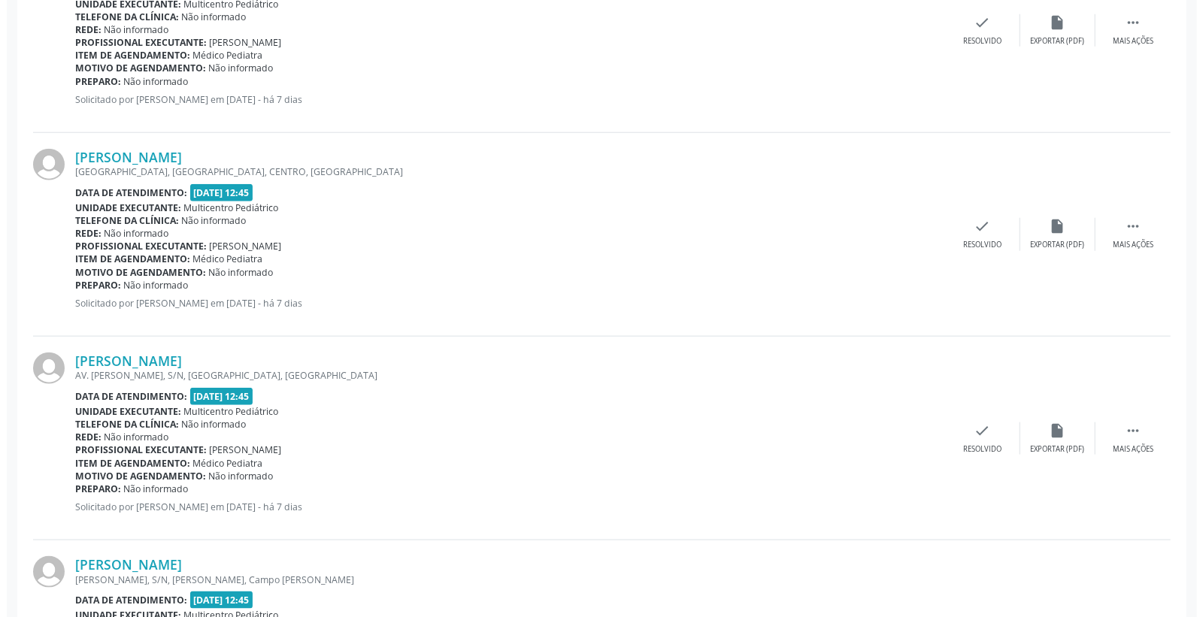
scroll to position [1077, 0]
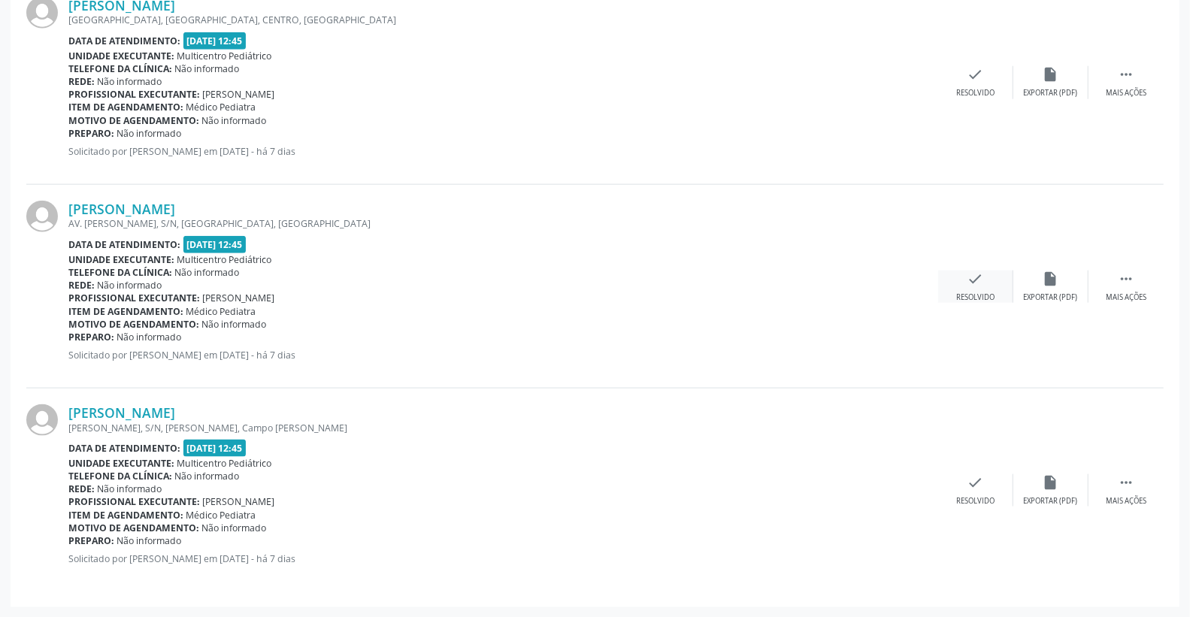
click at [987, 295] on div "Resolvido" at bounding box center [976, 298] width 38 height 11
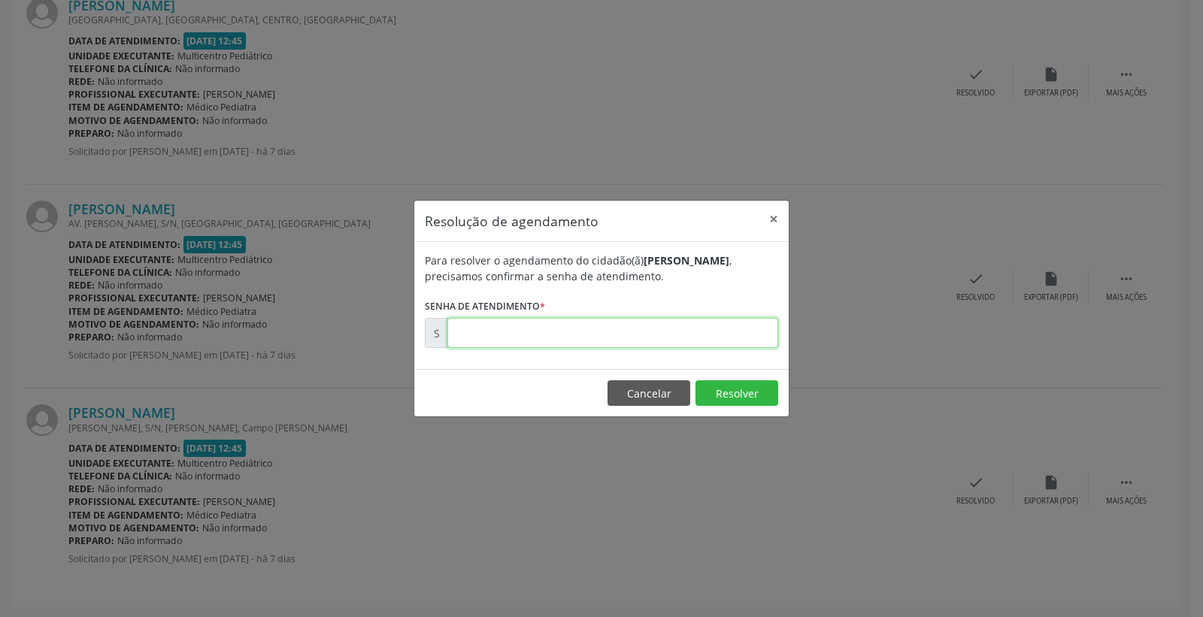
click at [712, 346] on input "text" at bounding box center [612, 333] width 331 height 30
type input "00180424"
click at [745, 393] on button "Resolver" at bounding box center [737, 394] width 83 height 26
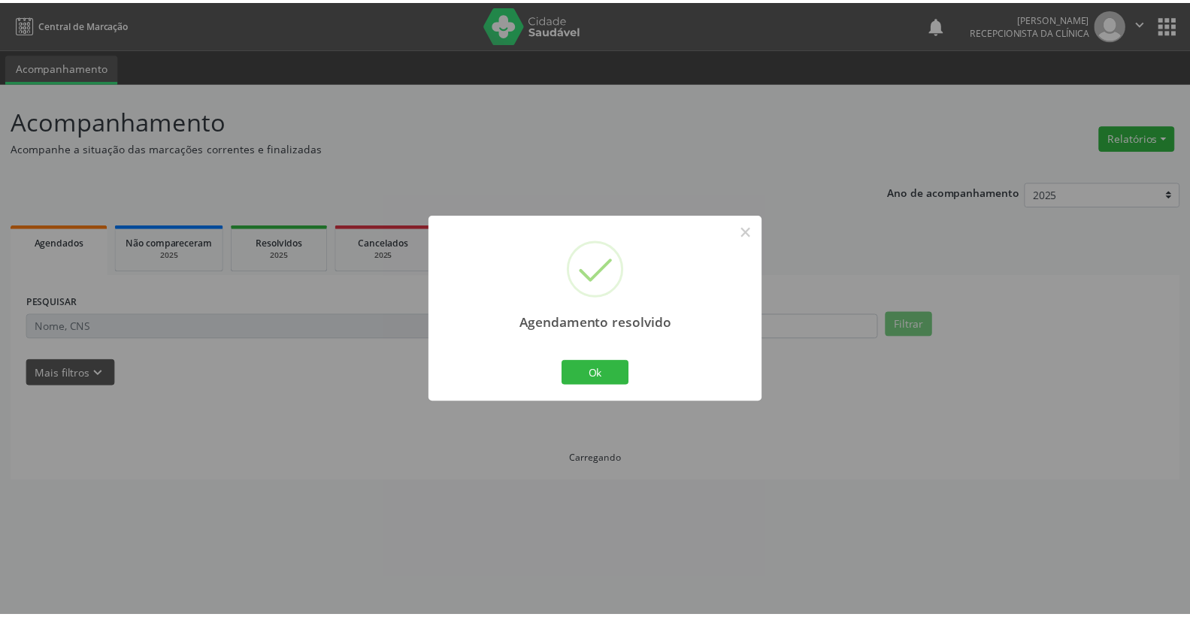
scroll to position [0, 0]
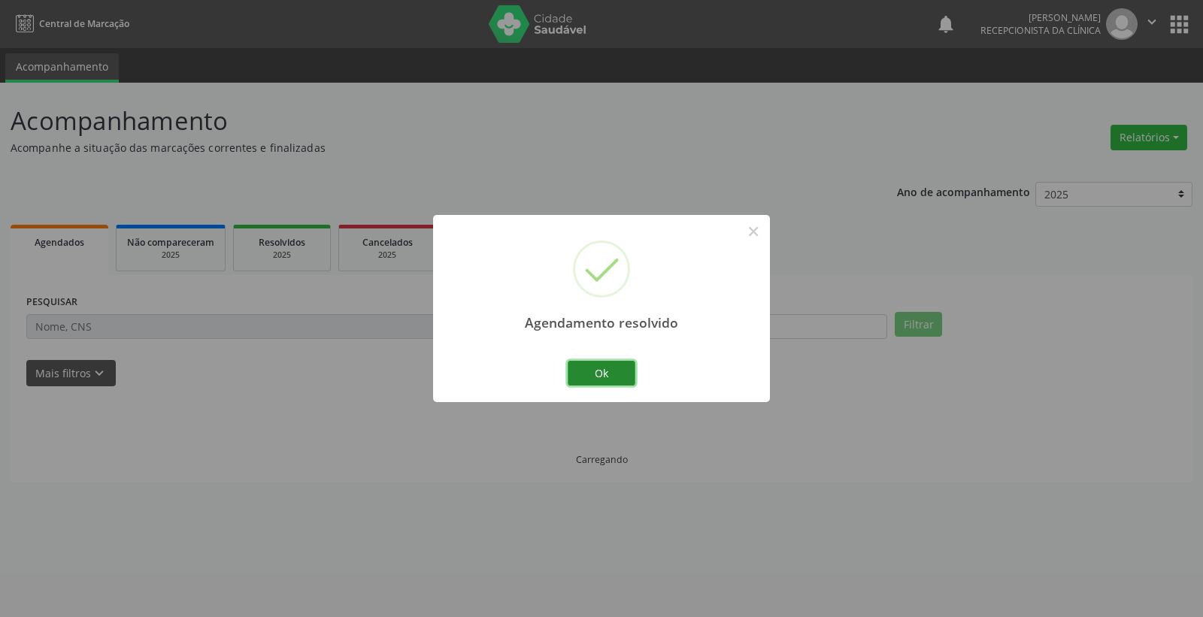
click at [633, 373] on button "Ok" at bounding box center [602, 374] width 68 height 26
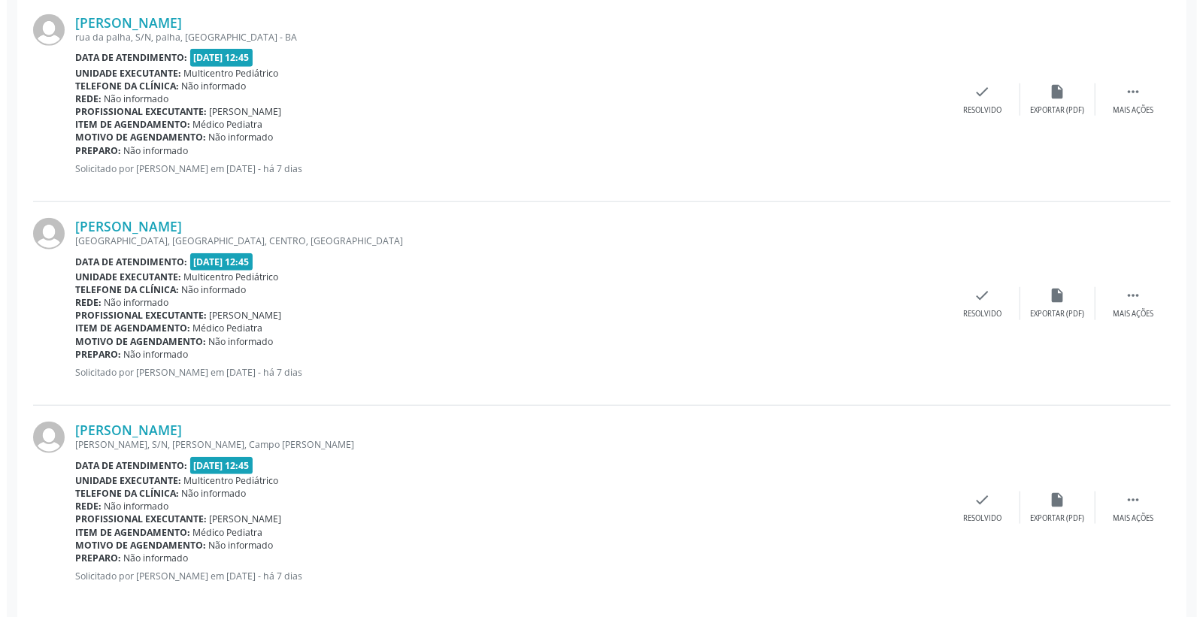
scroll to position [873, 0]
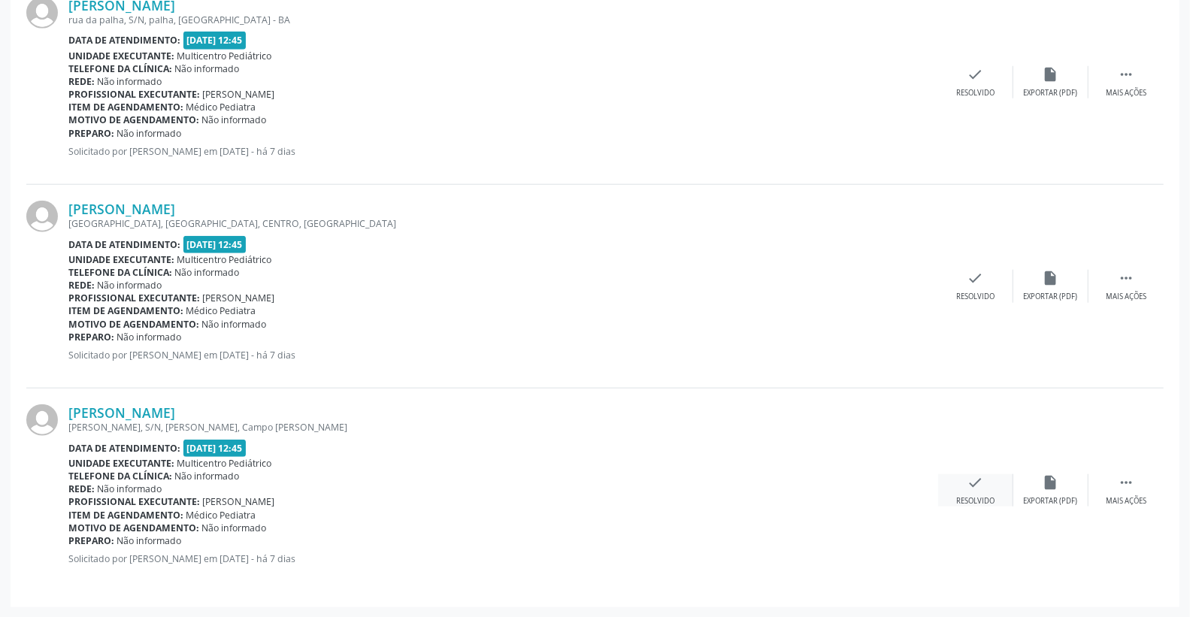
click at [978, 497] on div "Resolvido" at bounding box center [976, 501] width 38 height 11
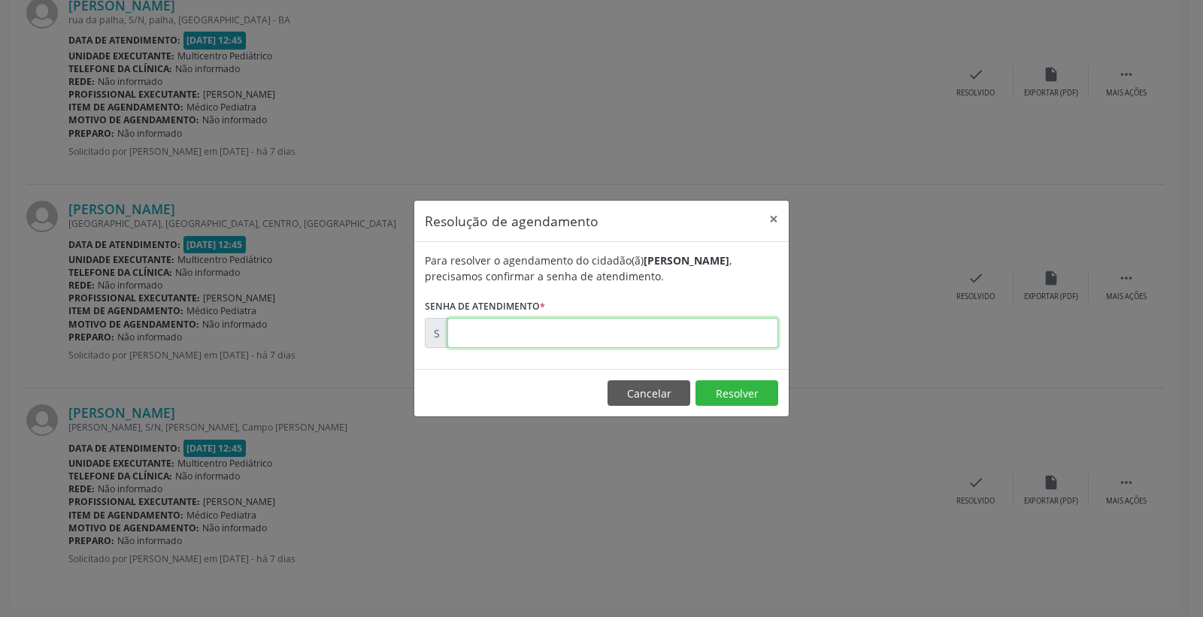
click at [731, 340] on input "text" at bounding box center [612, 333] width 331 height 30
type input "00180439"
drag, startPoint x: 739, startPoint y: 388, endPoint x: 738, endPoint y: 371, distance: 16.6
click at [738, 376] on footer "Cancelar Resolver" at bounding box center [601, 392] width 374 height 47
click at [764, 384] on button "Resolver" at bounding box center [737, 394] width 83 height 26
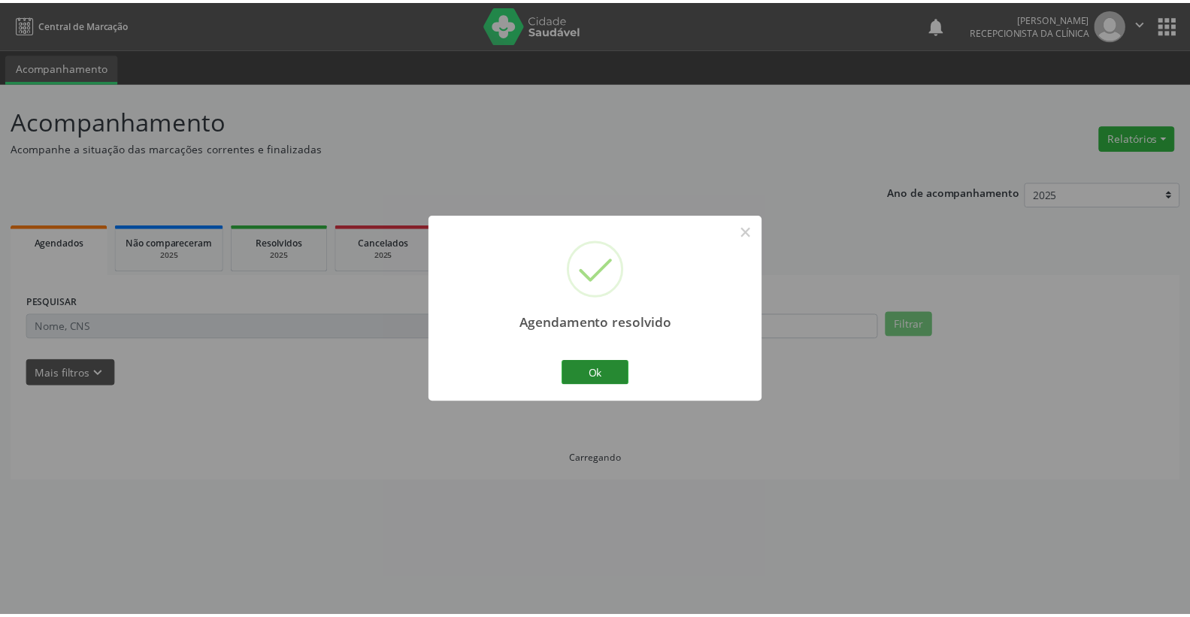
scroll to position [0, 0]
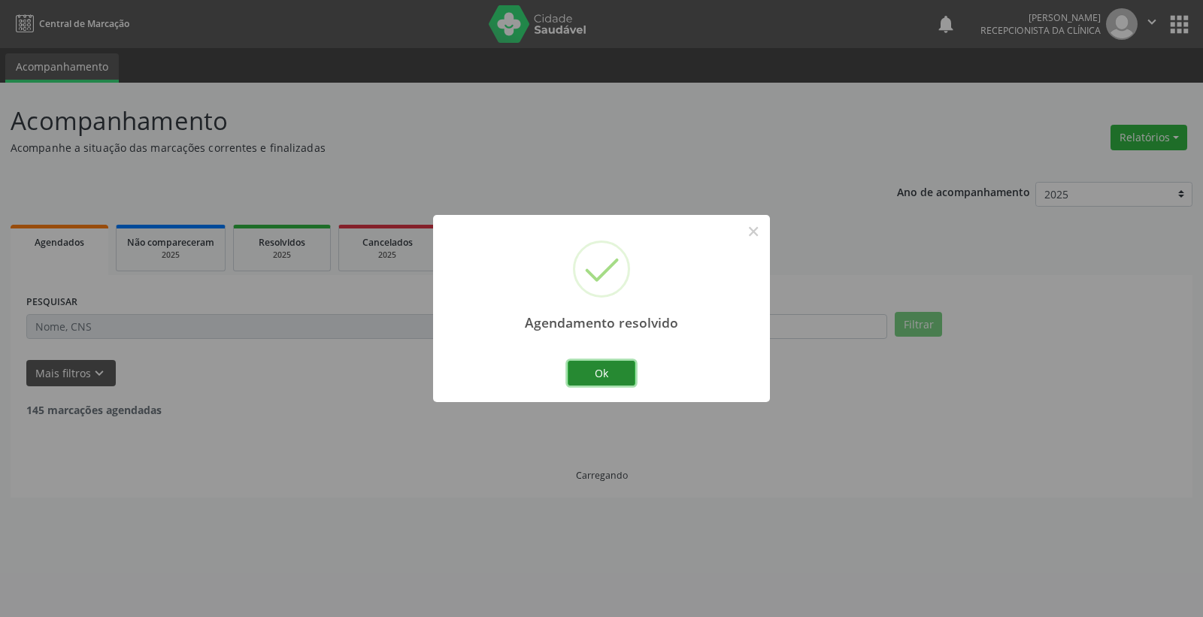
click at [605, 363] on button "Ok" at bounding box center [602, 374] width 68 height 26
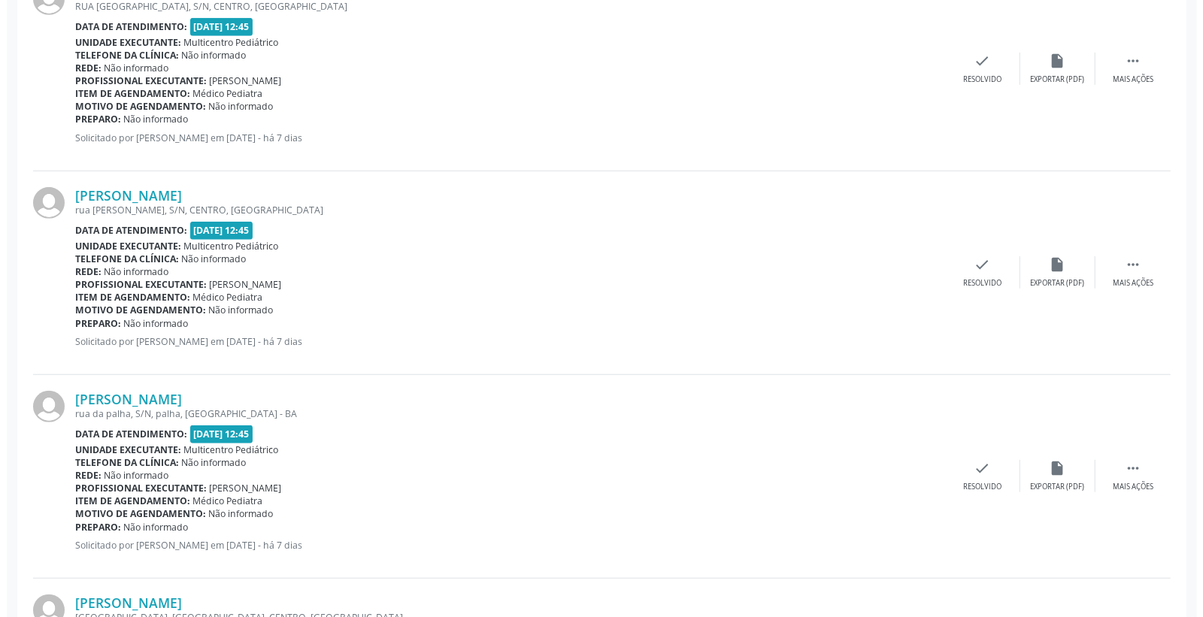
scroll to position [501, 0]
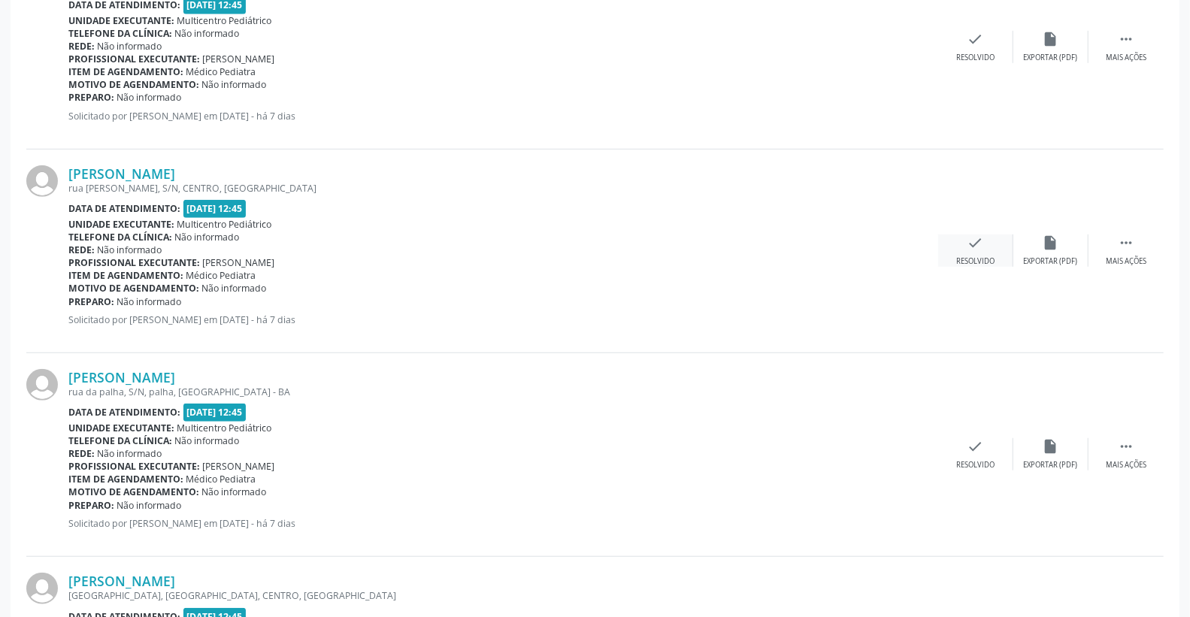
click at [968, 244] on div "check Resolvido" at bounding box center [975, 251] width 75 height 32
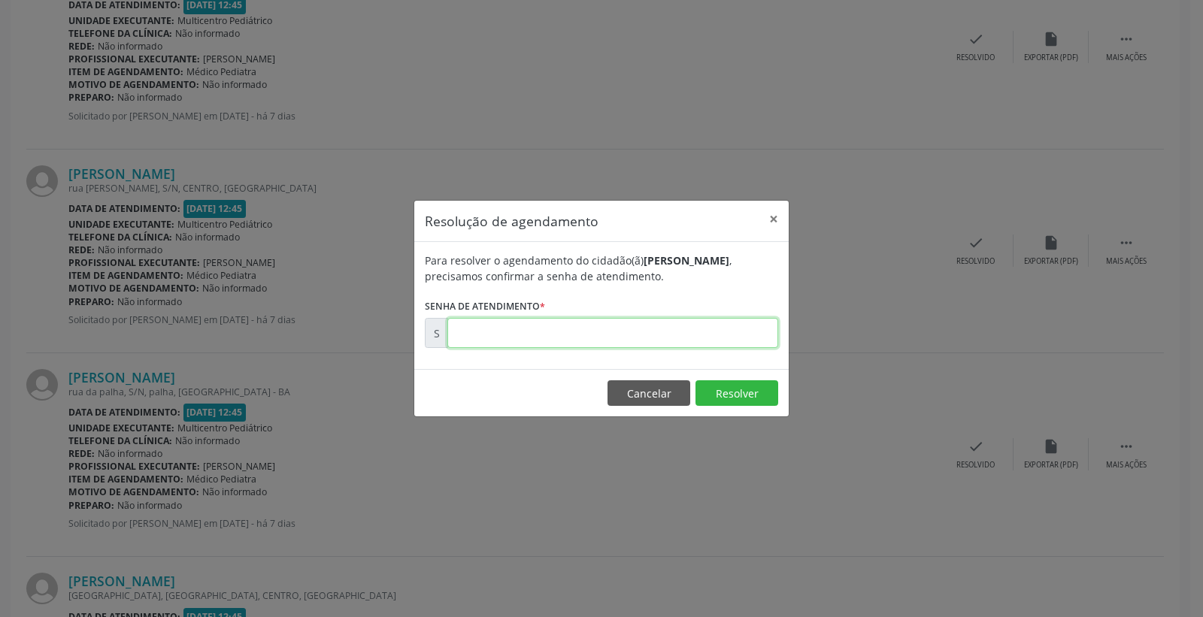
click at [702, 335] on input "text" at bounding box center [612, 333] width 331 height 30
type input "00180302"
click at [716, 397] on button "Resolver" at bounding box center [737, 394] width 83 height 26
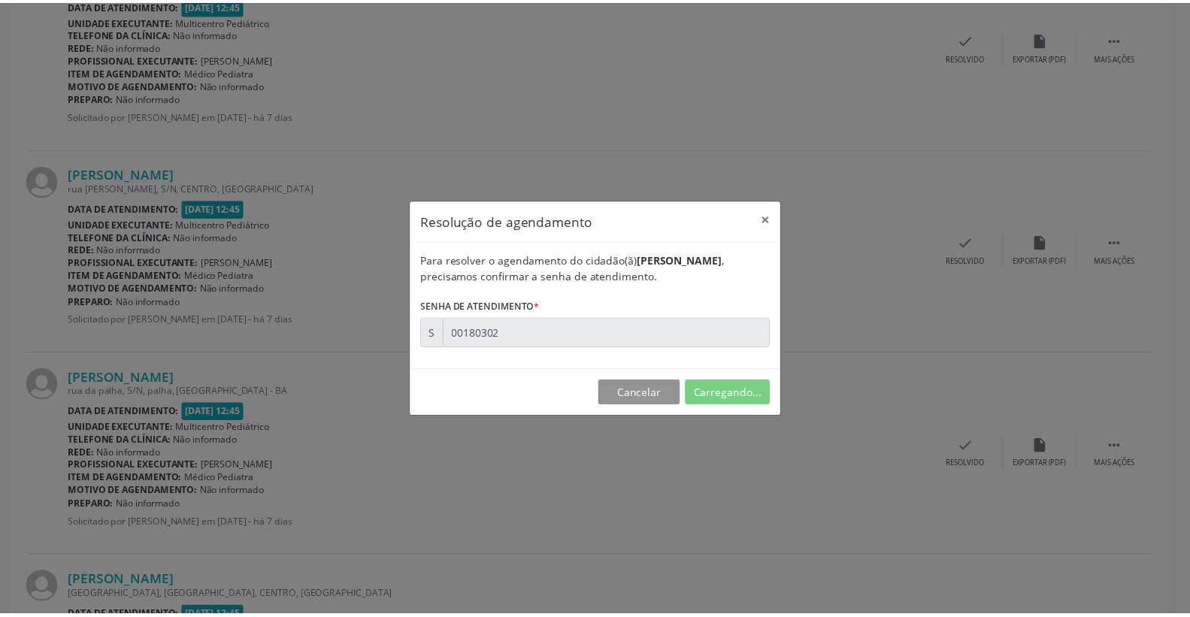
scroll to position [0, 0]
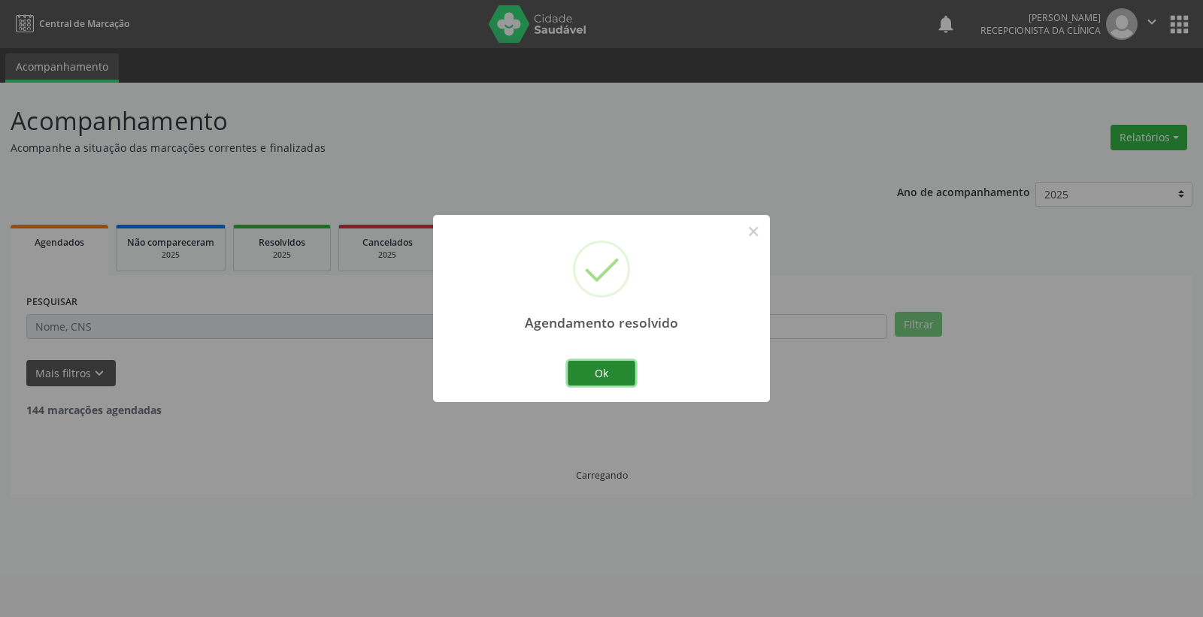
click at [604, 377] on button "Ok" at bounding box center [602, 374] width 68 height 26
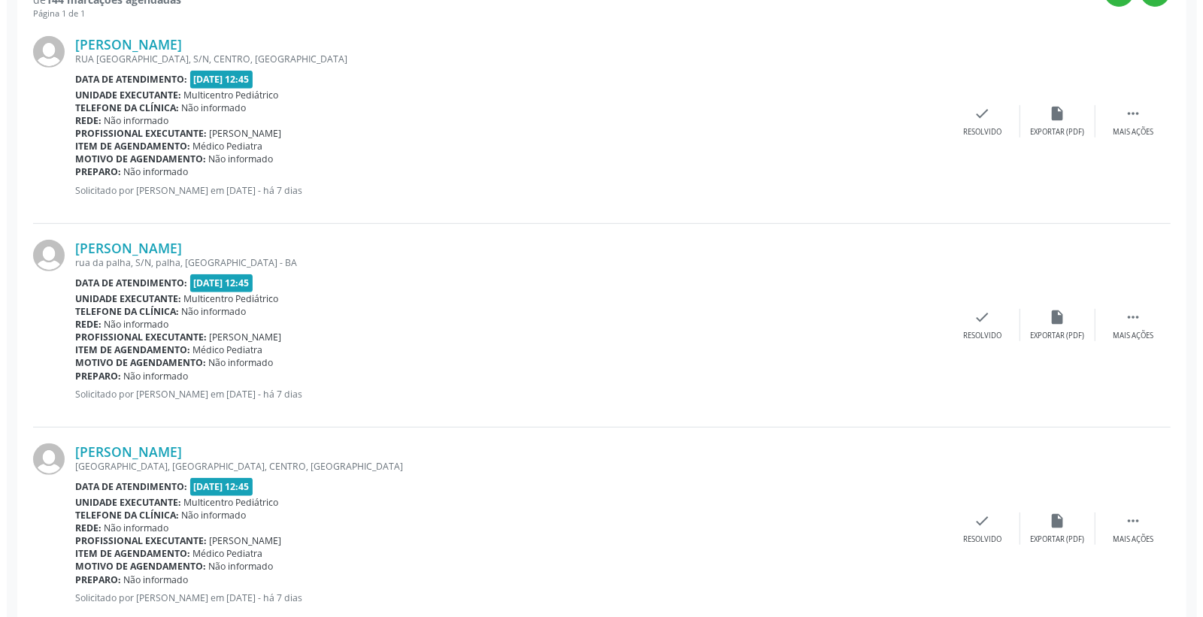
scroll to position [465, 0]
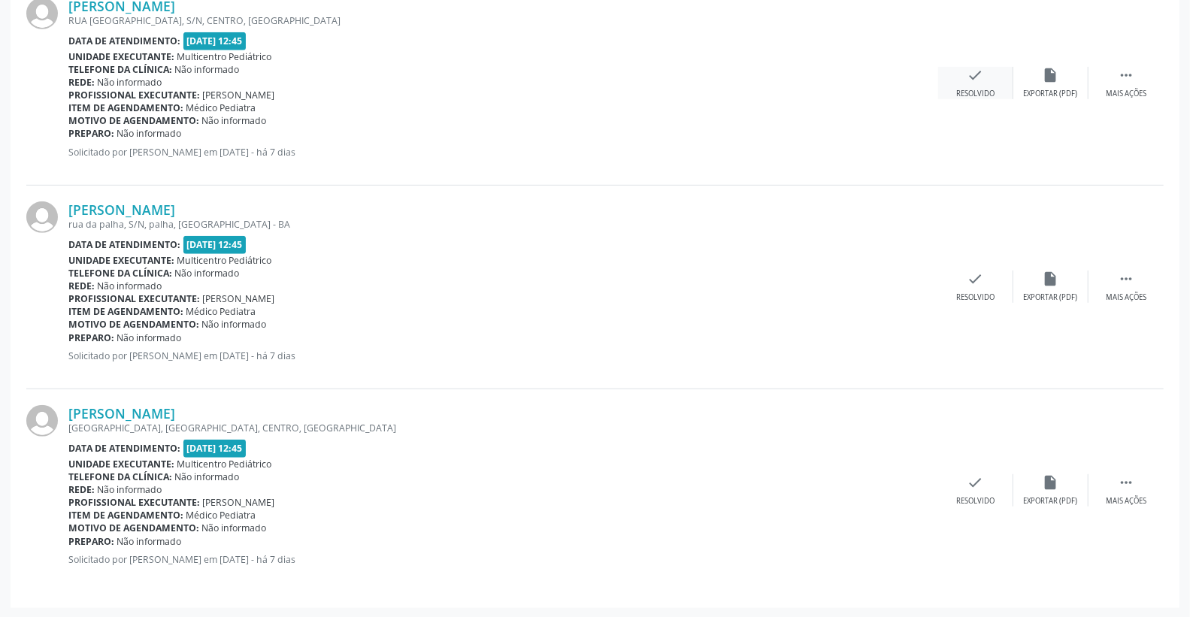
click at [978, 71] on icon "check" at bounding box center [976, 75] width 17 height 17
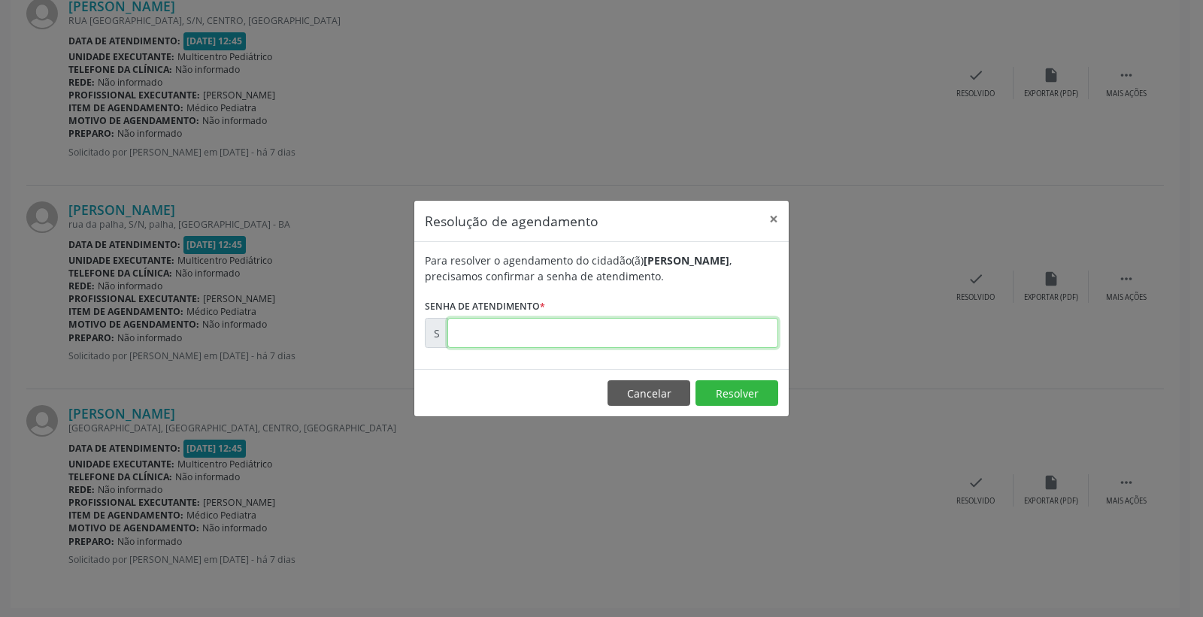
click at [729, 335] on input "text" at bounding box center [612, 333] width 331 height 30
type input "00180285"
click at [738, 393] on button "Resolver" at bounding box center [737, 394] width 83 height 26
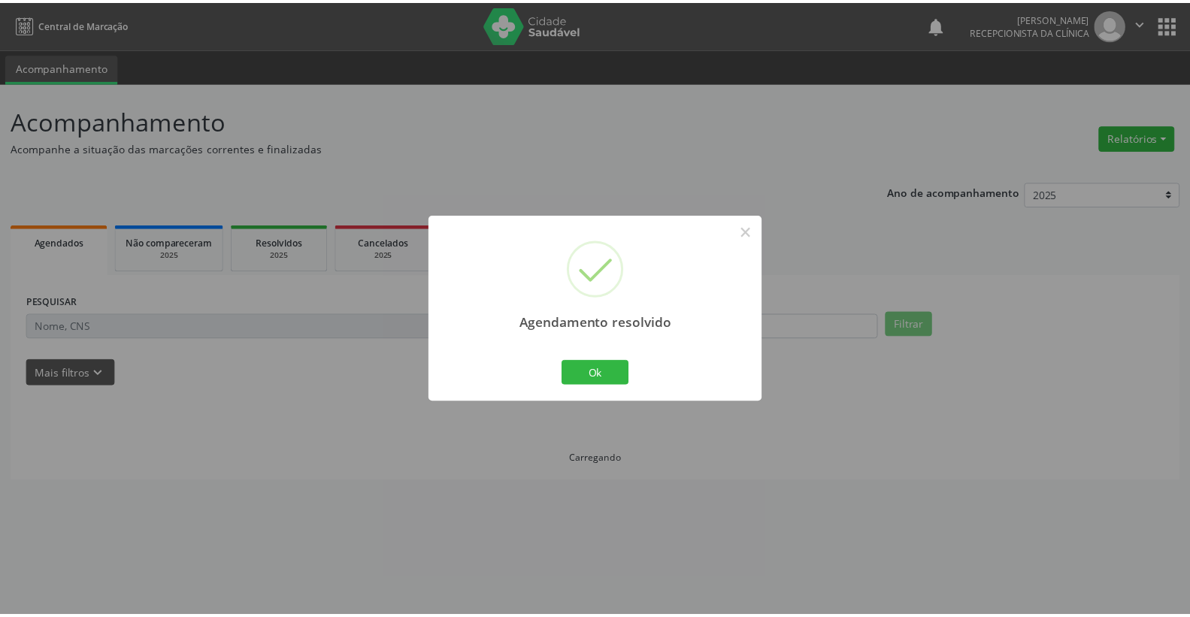
scroll to position [0, 0]
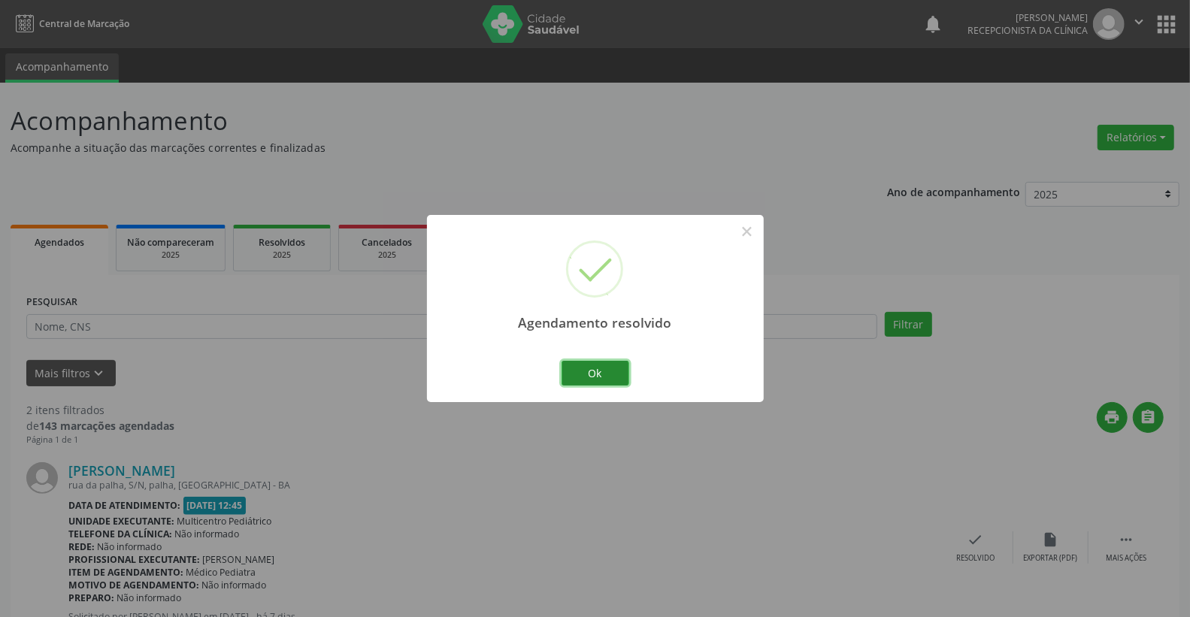
click at [589, 377] on button "Ok" at bounding box center [596, 374] width 68 height 26
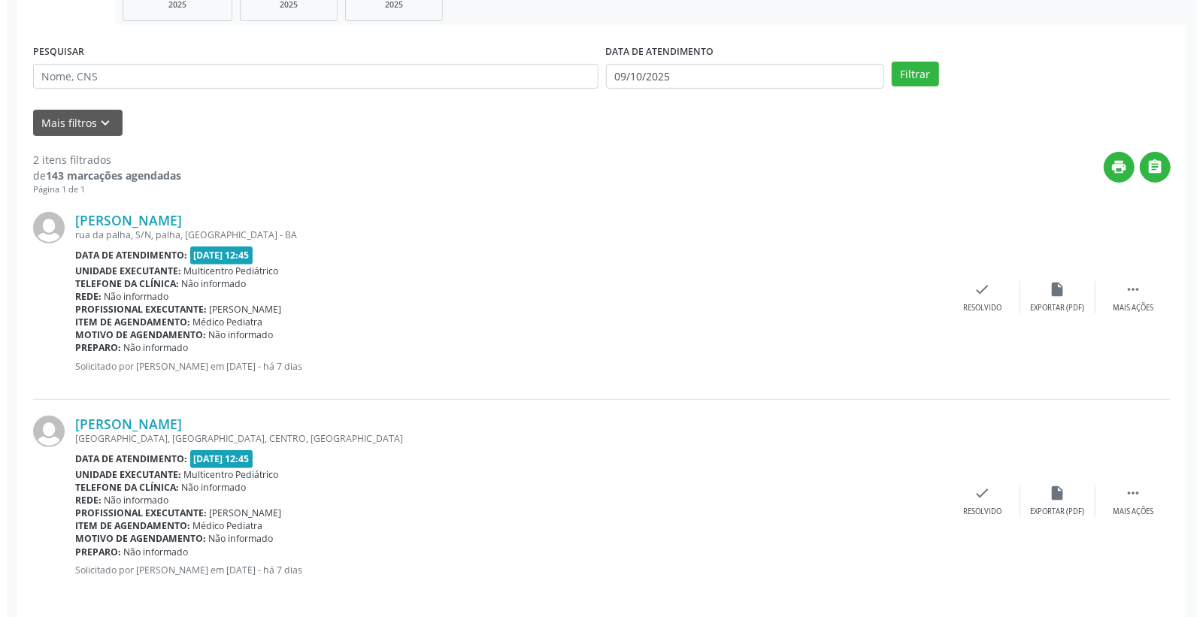
scroll to position [261, 0]
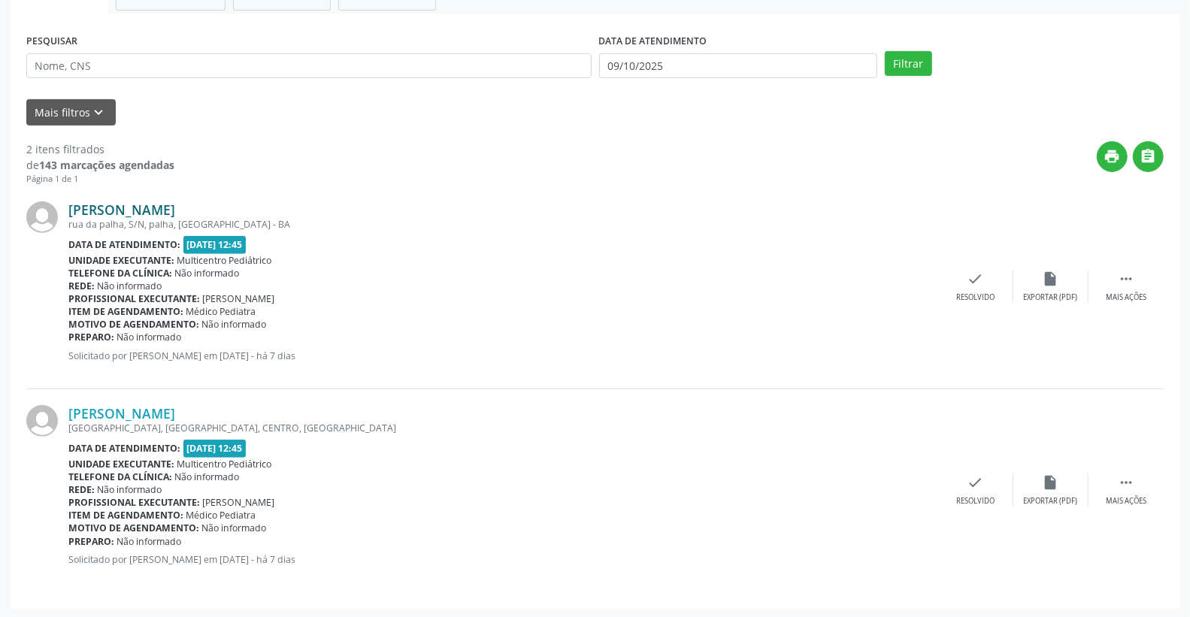
click at [175, 205] on link "[PERSON_NAME]" at bounding box center [121, 210] width 107 height 17
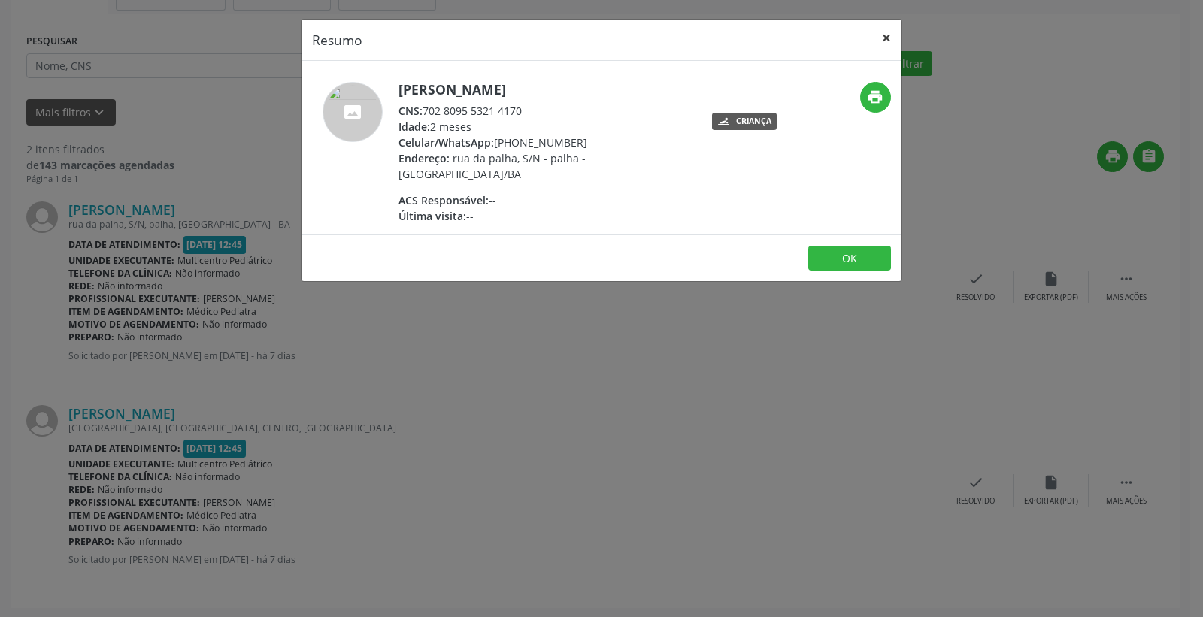
drag, startPoint x: 884, startPoint y: 43, endPoint x: 881, endPoint y: 35, distance: 8.8
click at [884, 42] on button "×" at bounding box center [887, 38] width 30 height 37
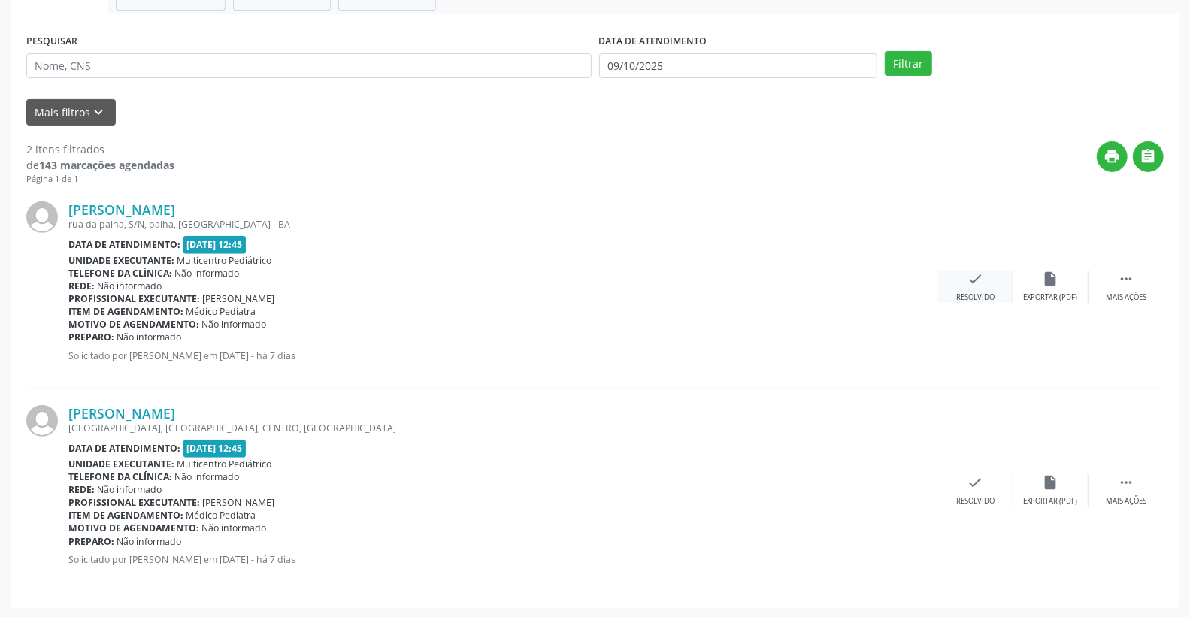
click at [981, 277] on icon "check" at bounding box center [976, 279] width 17 height 17
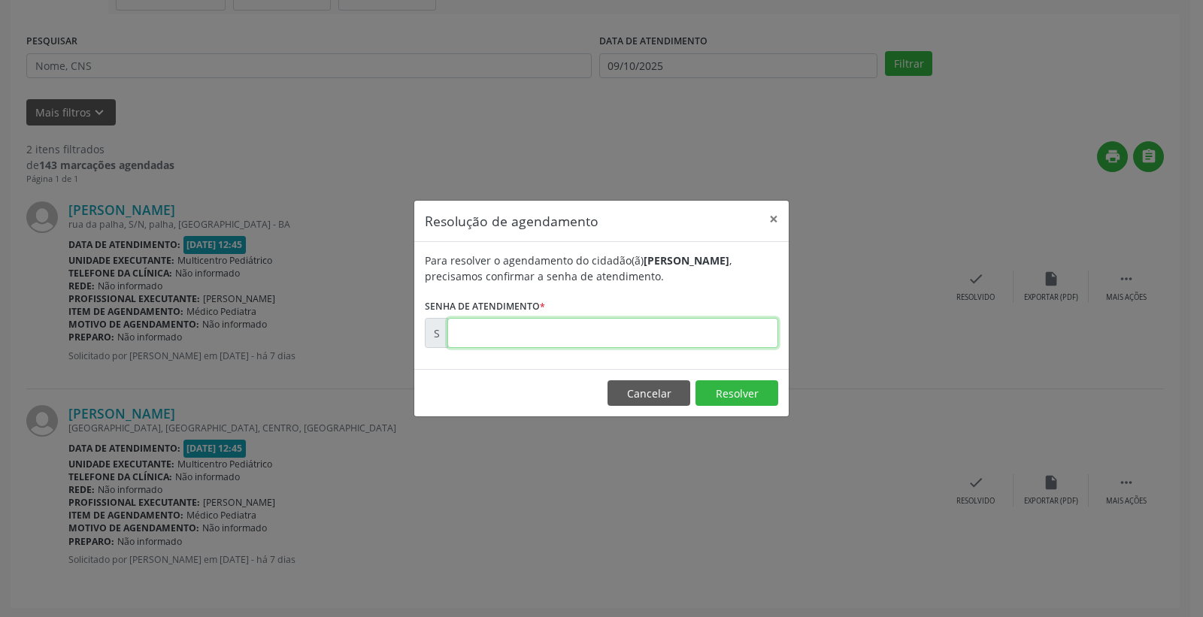
click at [720, 335] on input "text" at bounding box center [612, 333] width 331 height 30
type input "00180337"
click at [733, 387] on button "Resolver" at bounding box center [737, 394] width 83 height 26
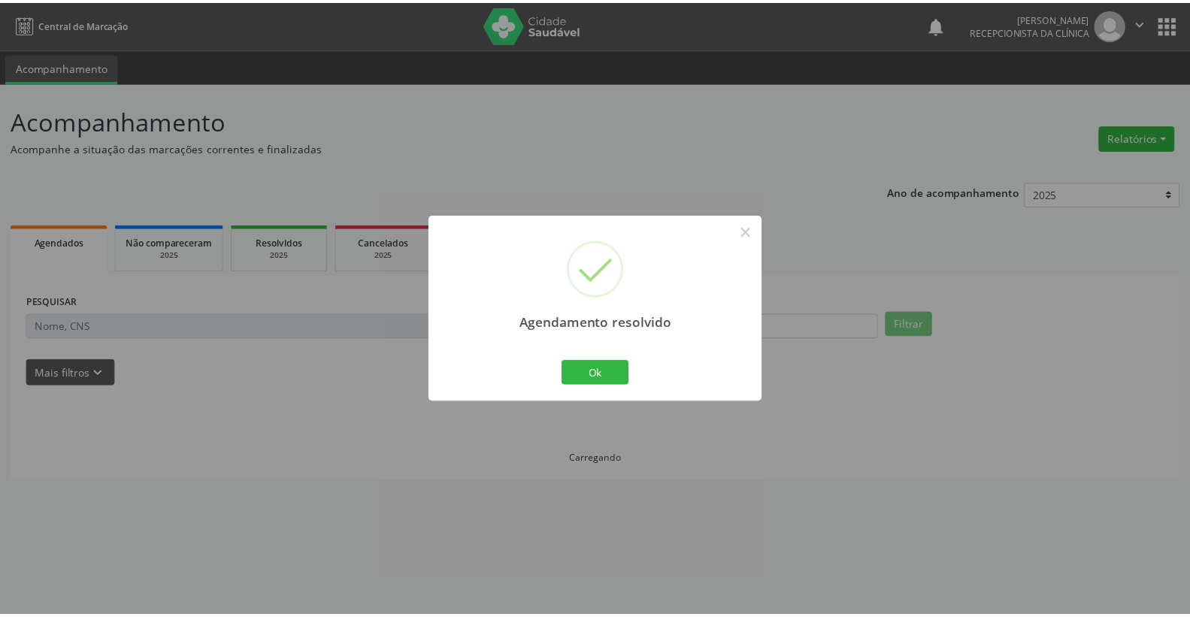
scroll to position [0, 0]
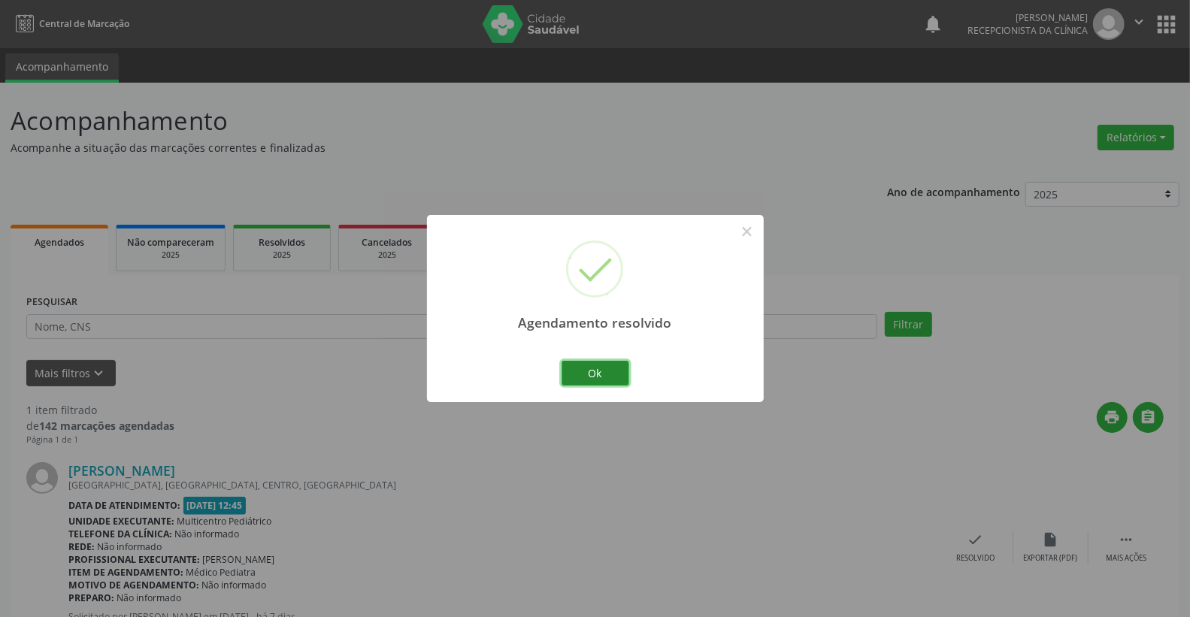
drag, startPoint x: 588, startPoint y: 380, endPoint x: 581, endPoint y: 368, distance: 13.2
click at [582, 369] on button "Ok" at bounding box center [596, 374] width 68 height 26
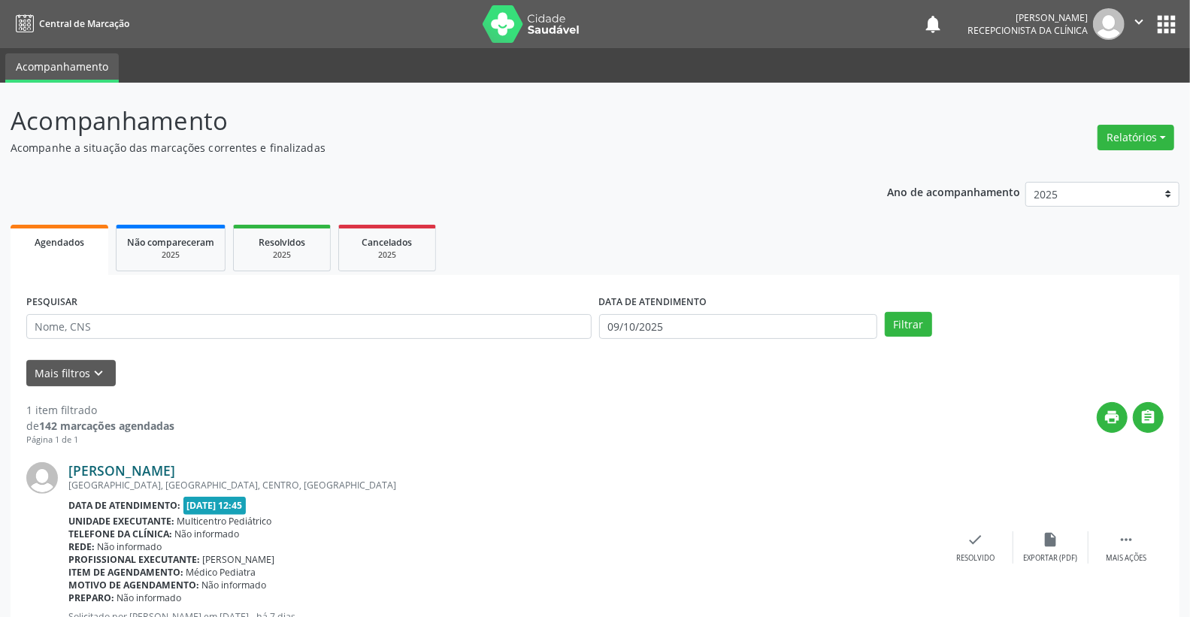
click at [150, 470] on link "[PERSON_NAME]" at bounding box center [121, 470] width 107 height 17
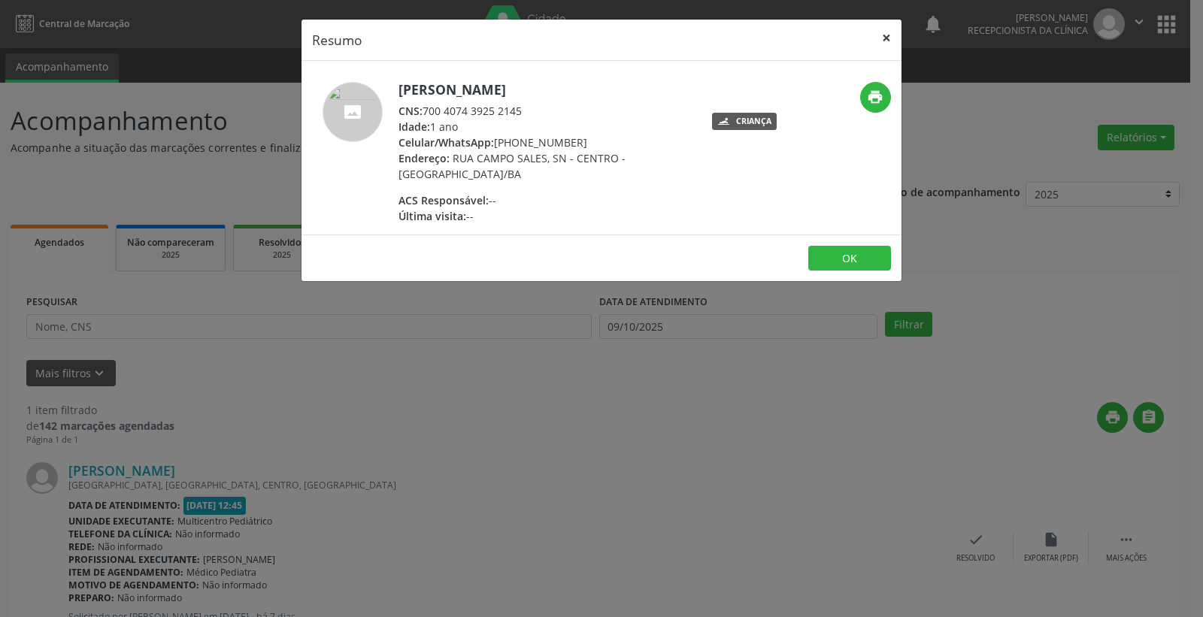
click at [880, 33] on button "×" at bounding box center [887, 38] width 30 height 37
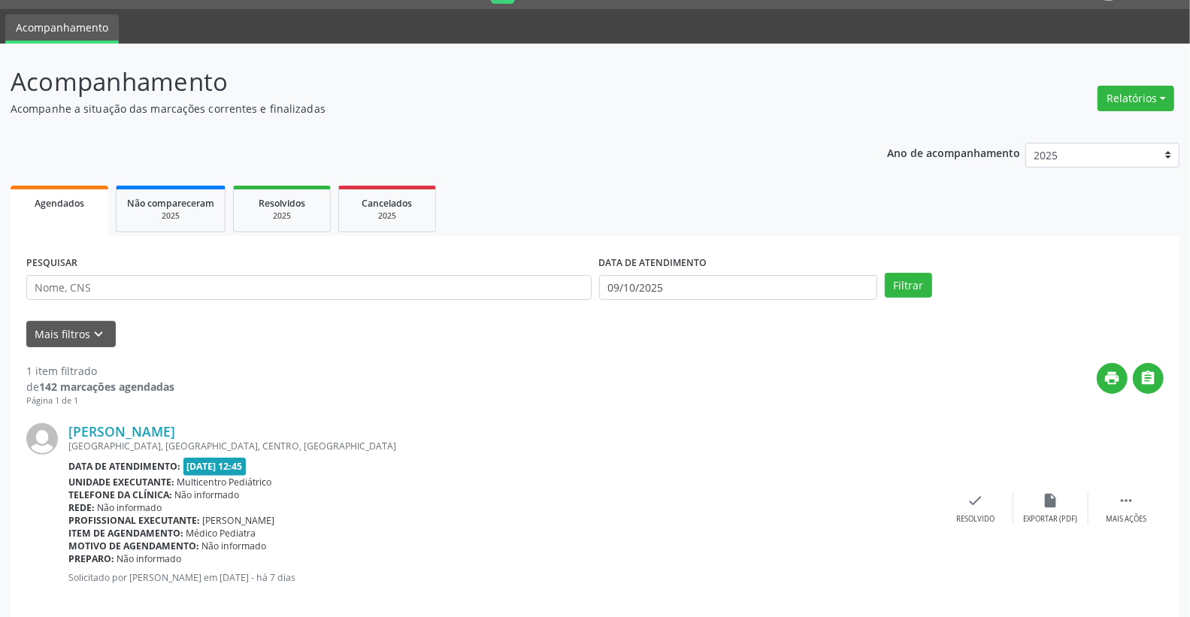
scroll to position [57, 0]
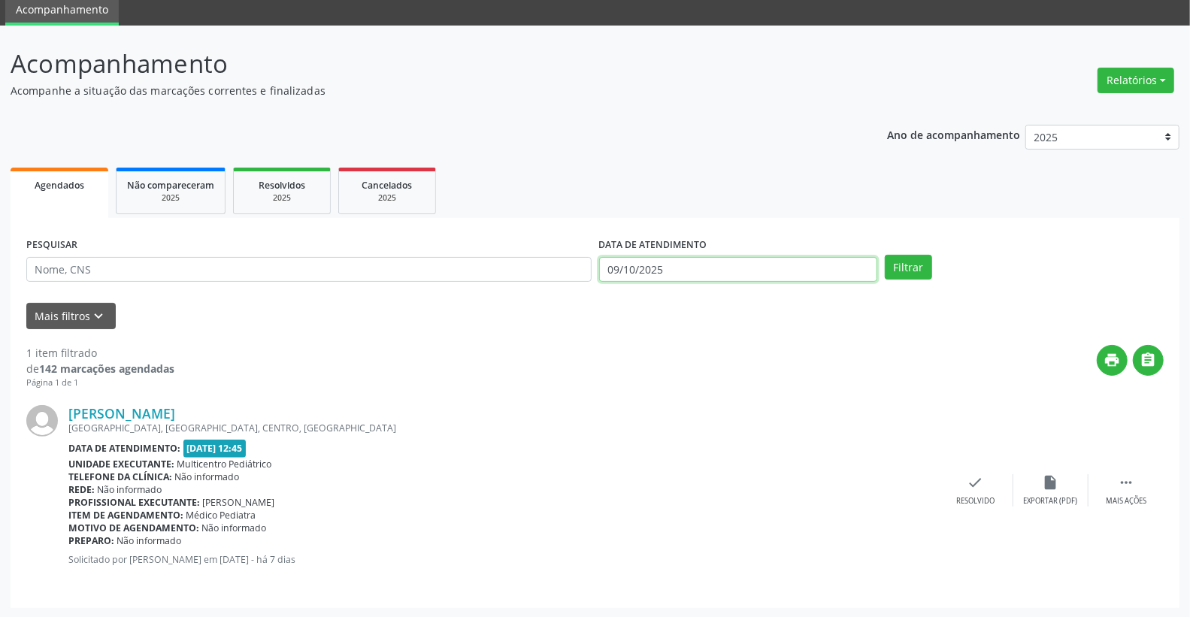
click at [713, 272] on input "09/10/2025" at bounding box center [738, 270] width 279 height 26
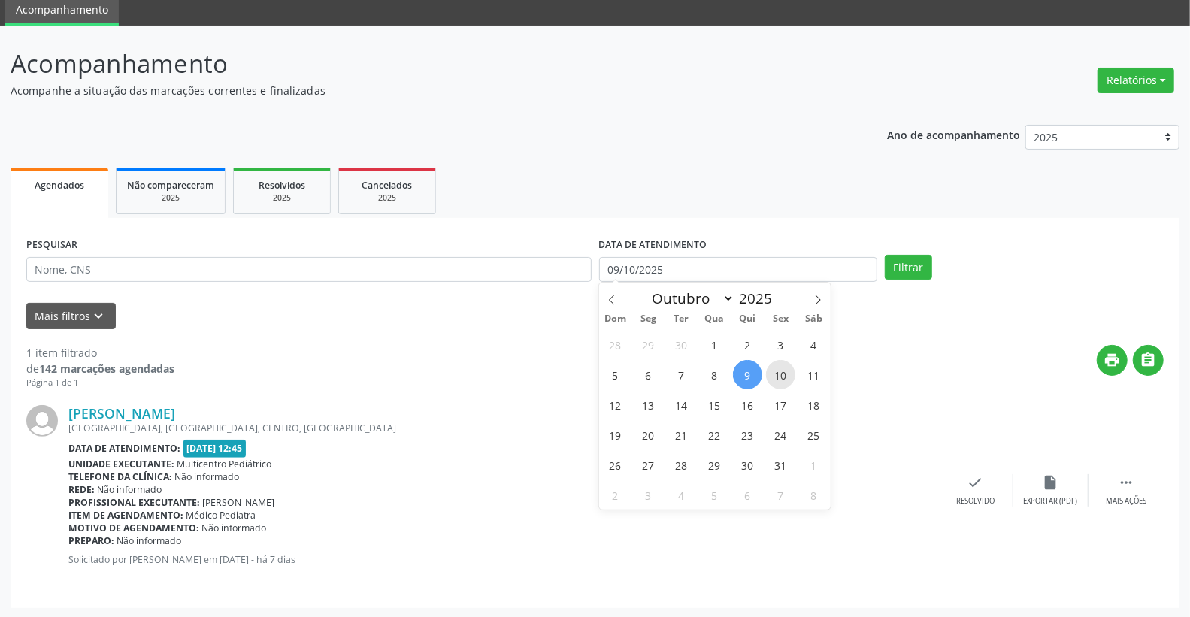
click at [782, 384] on span "10" at bounding box center [780, 374] width 29 height 29
type input "[DATE]"
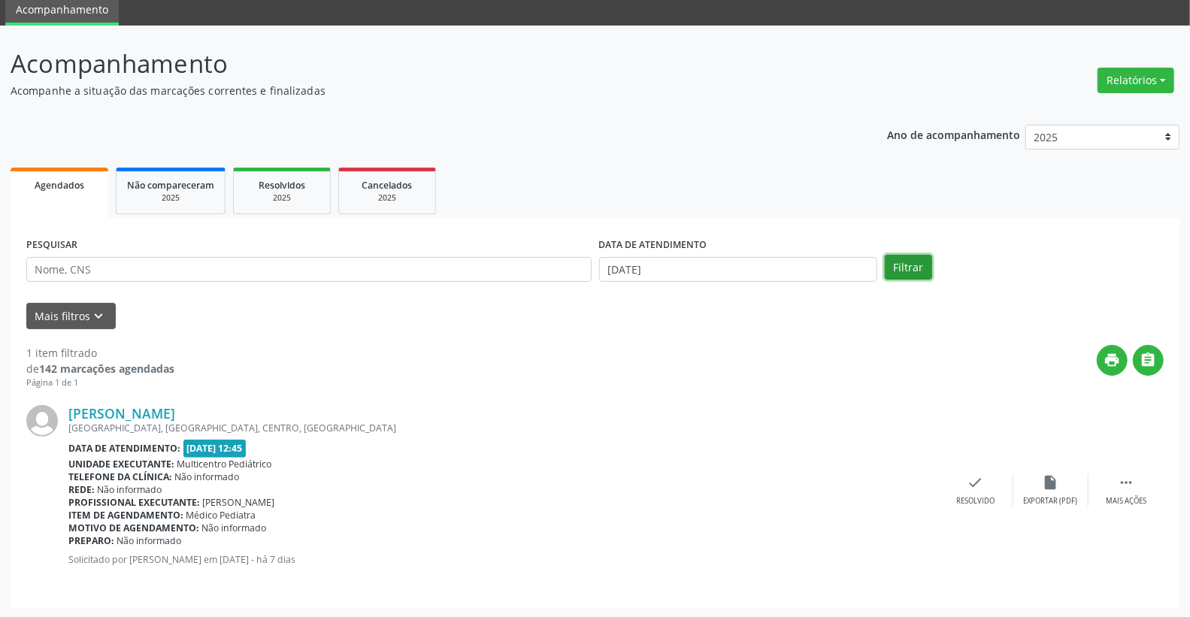
click at [896, 275] on button "Filtrar" at bounding box center [908, 268] width 47 height 26
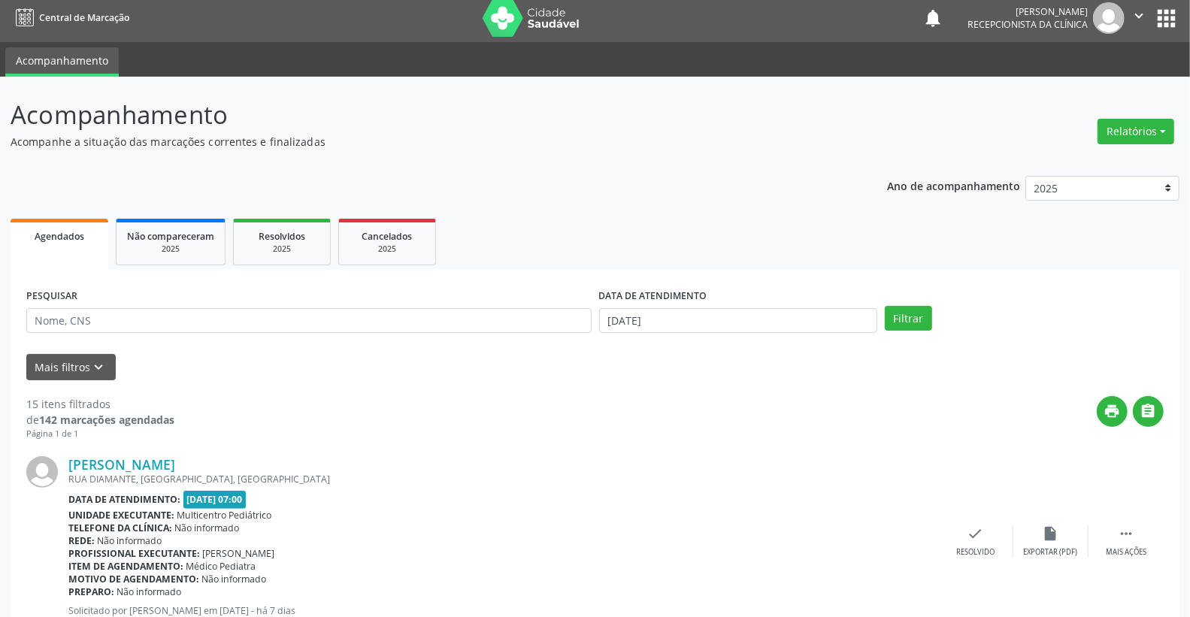
scroll to position [0, 0]
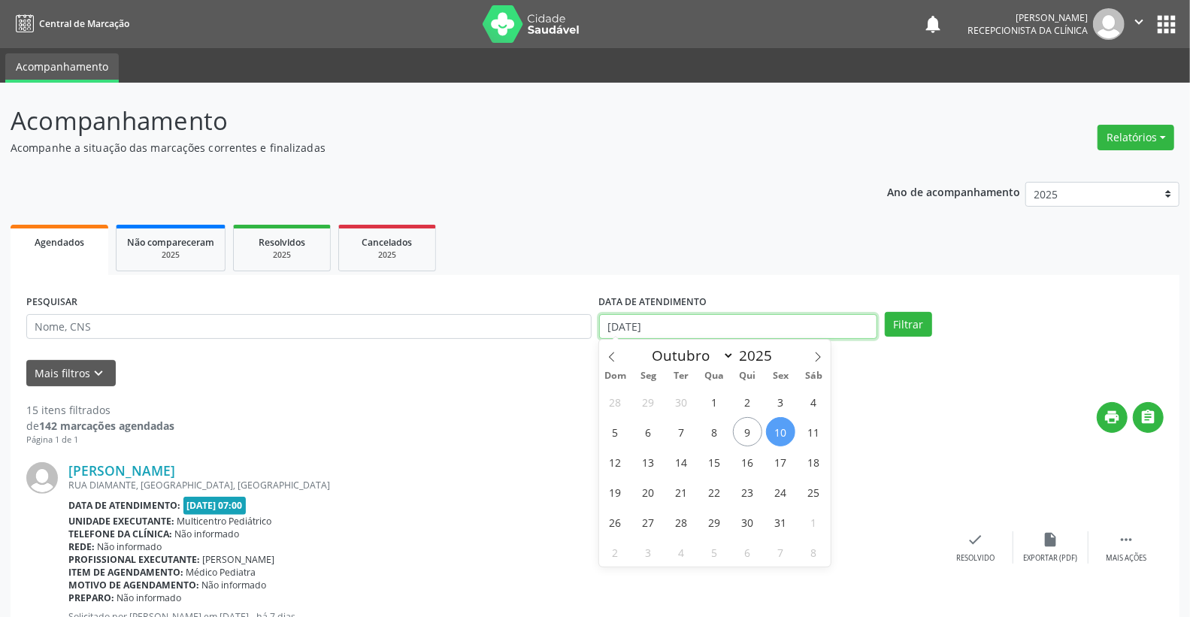
click at [713, 329] on input "[DATE]" at bounding box center [738, 327] width 279 height 26
click at [755, 427] on span "9" at bounding box center [747, 431] width 29 height 29
type input "09/10/2025"
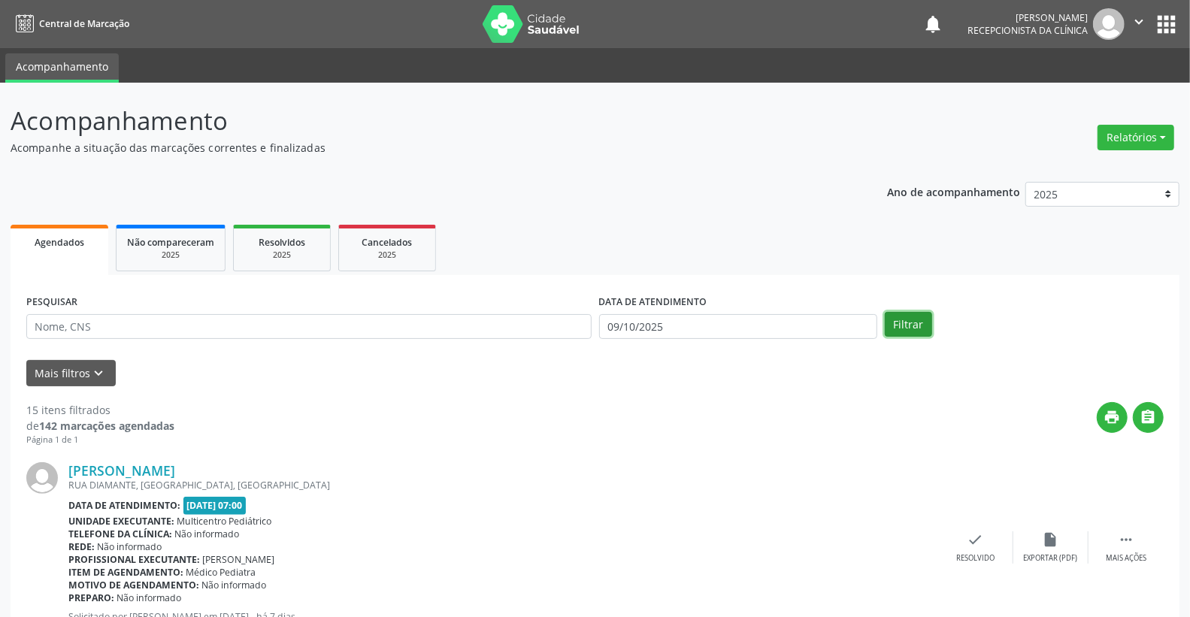
click at [899, 329] on button "Filtrar" at bounding box center [908, 325] width 47 height 26
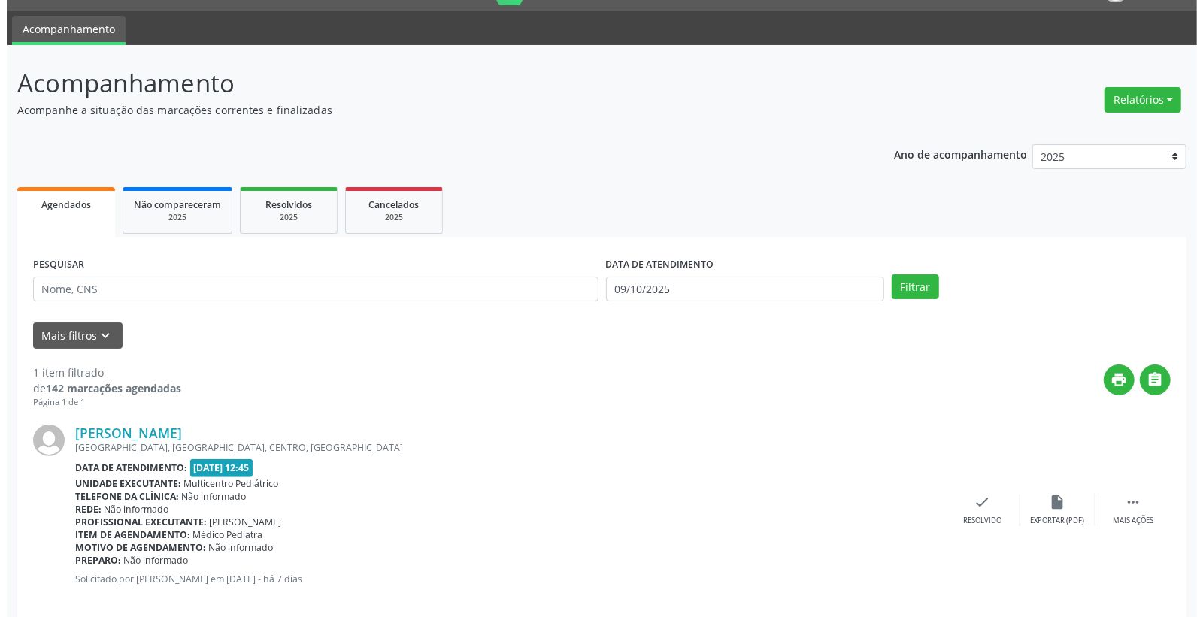
scroll to position [57, 0]
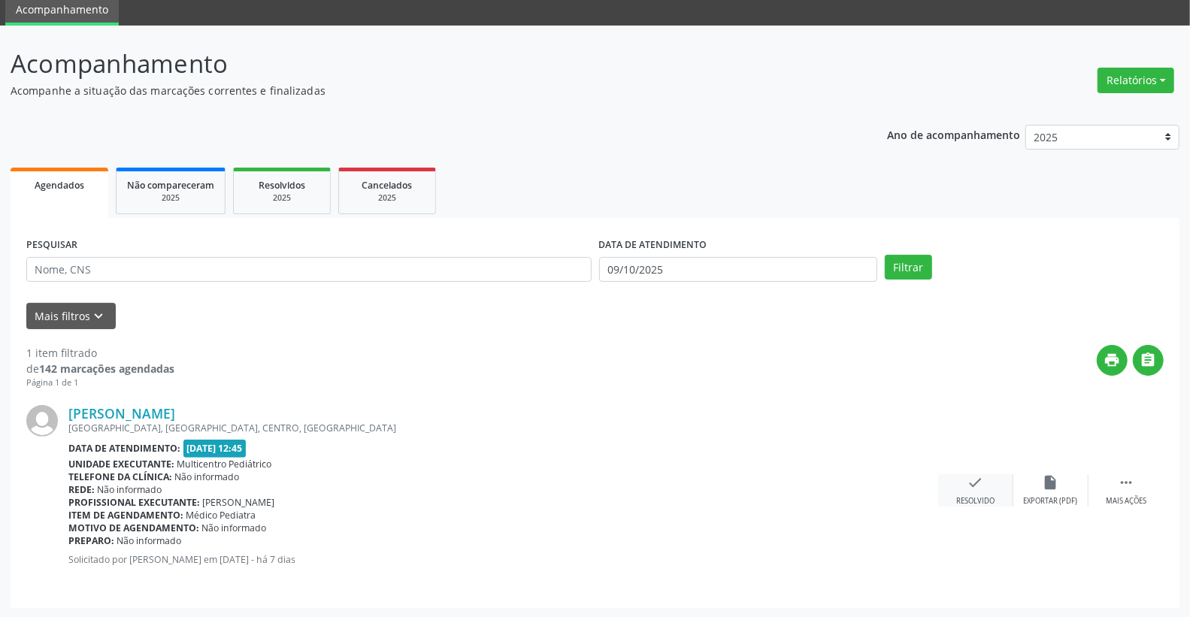
click at [981, 498] on div "Resolvido" at bounding box center [976, 501] width 38 height 11
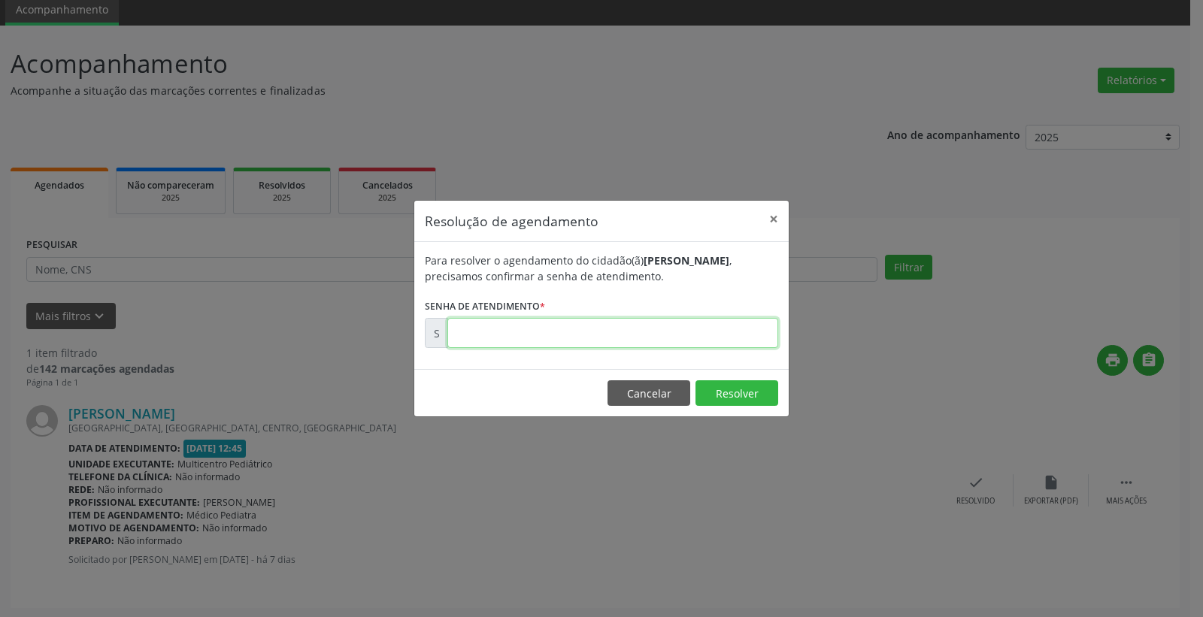
click at [678, 333] on input "text" at bounding box center [612, 333] width 331 height 30
type input "00180418"
click at [720, 399] on button "Resolver" at bounding box center [737, 394] width 83 height 26
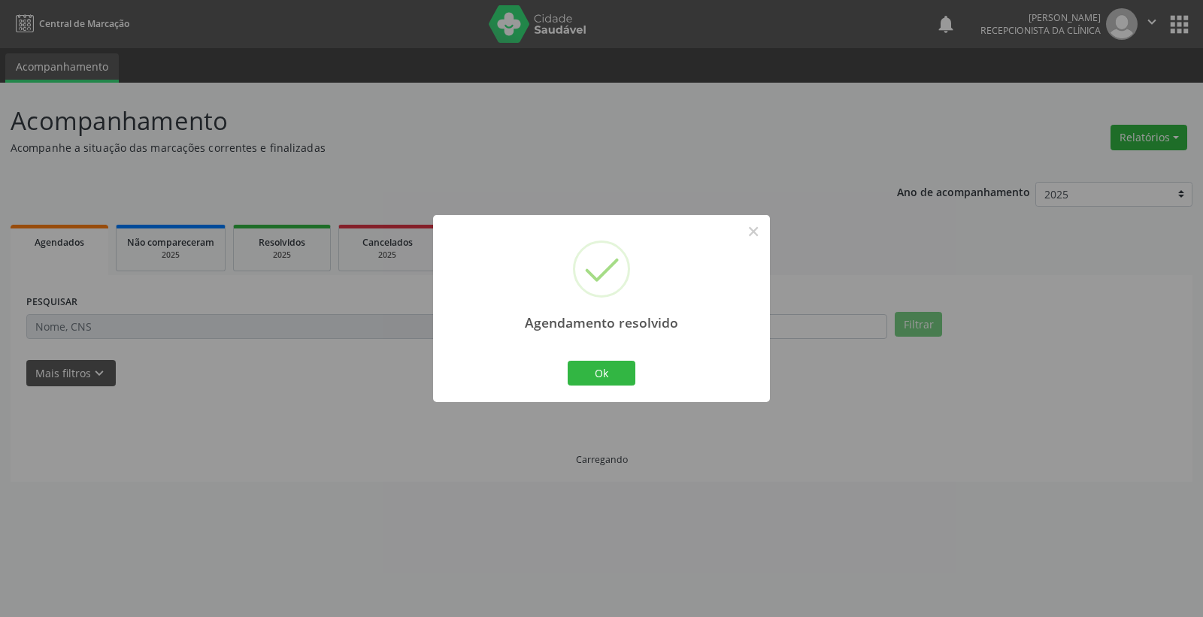
scroll to position [0, 0]
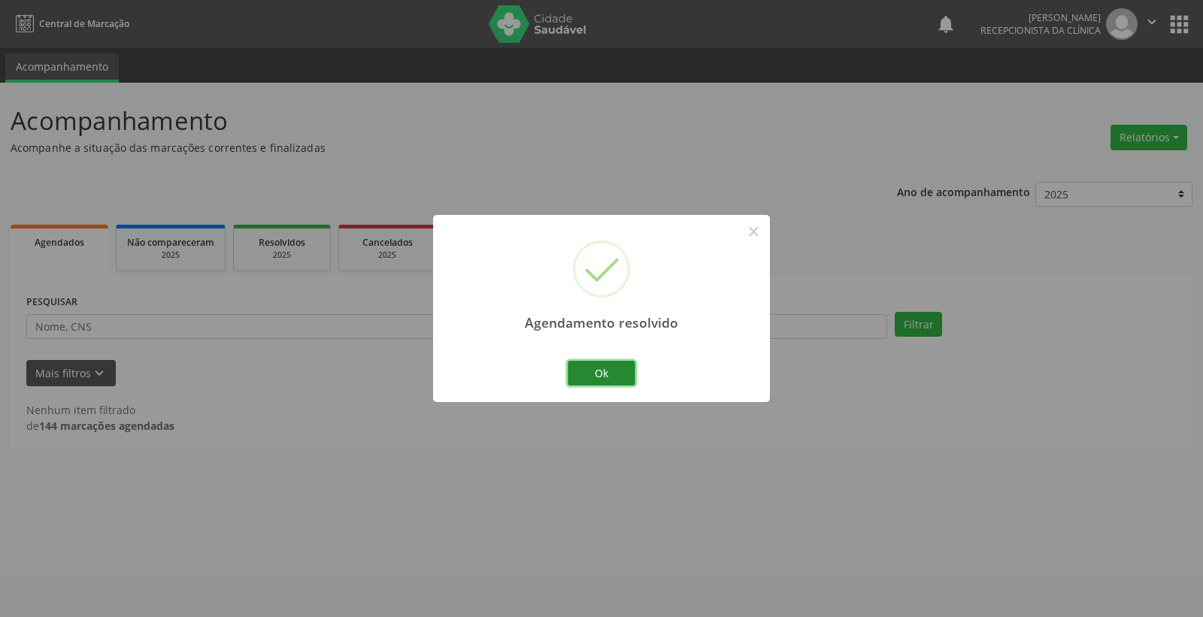
click at [603, 381] on button "Ok" at bounding box center [602, 374] width 68 height 26
